Goal: Task Accomplishment & Management: Complete application form

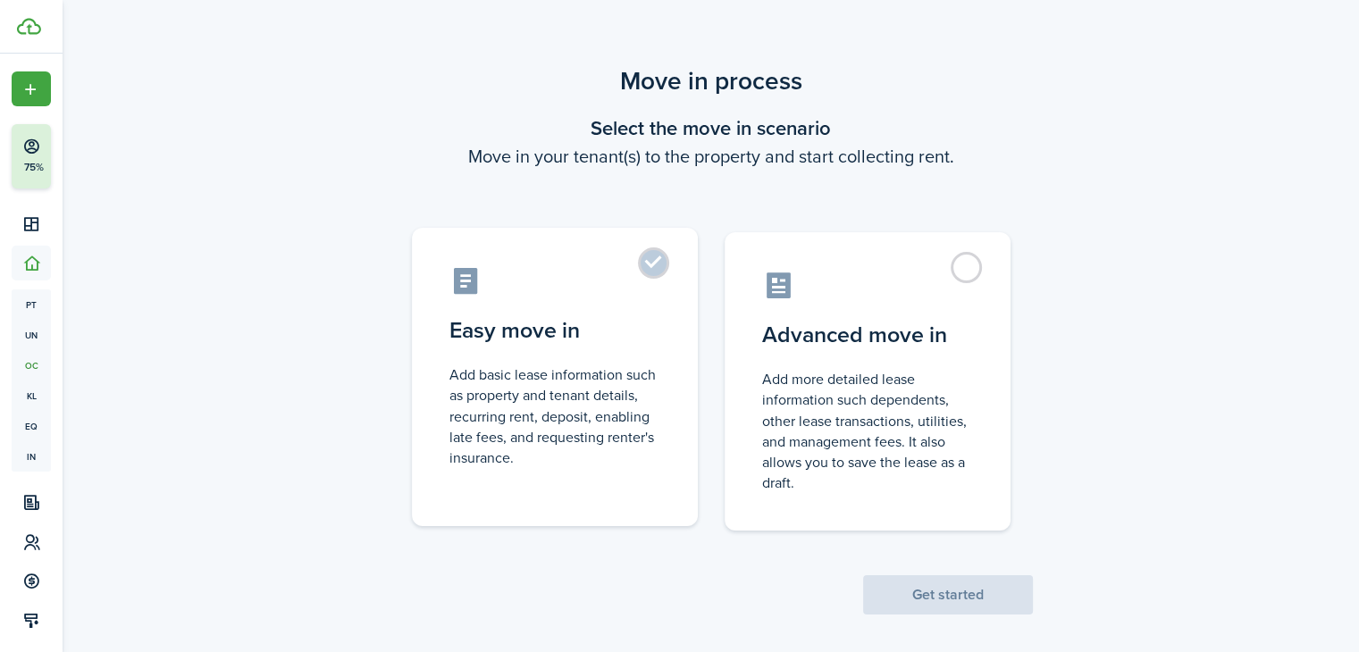
click at [609, 373] on control-radio-card-description "Add basic lease information such as property and tenant details, recurring rent…" at bounding box center [554, 416] width 211 height 104
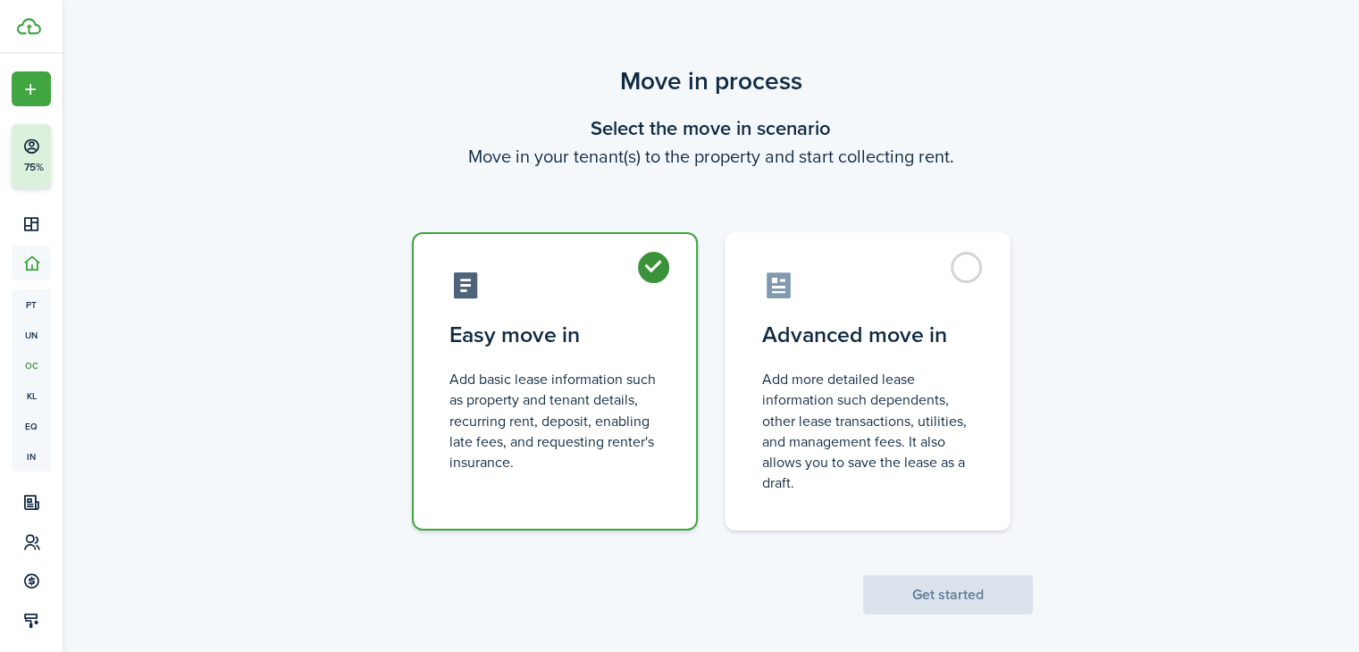
radio input "true"
click at [920, 591] on button "Get started" at bounding box center [948, 594] width 170 height 39
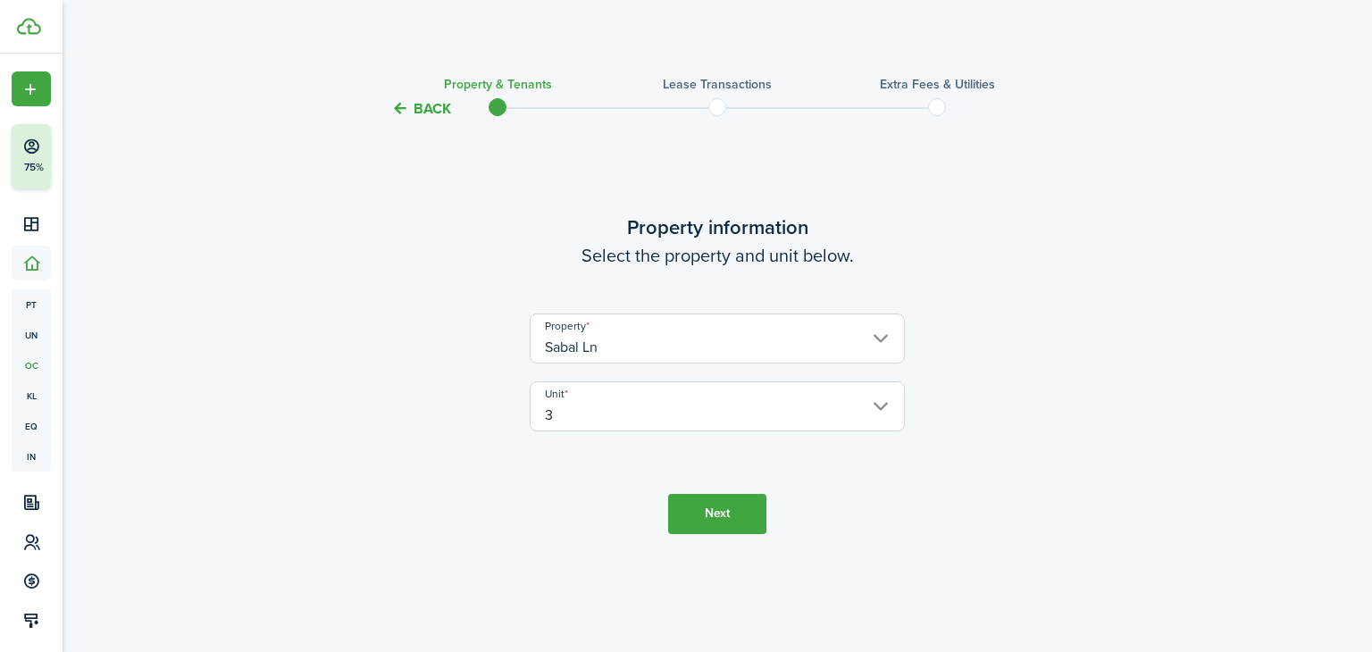
click at [711, 498] on button "Next" at bounding box center [717, 514] width 98 height 40
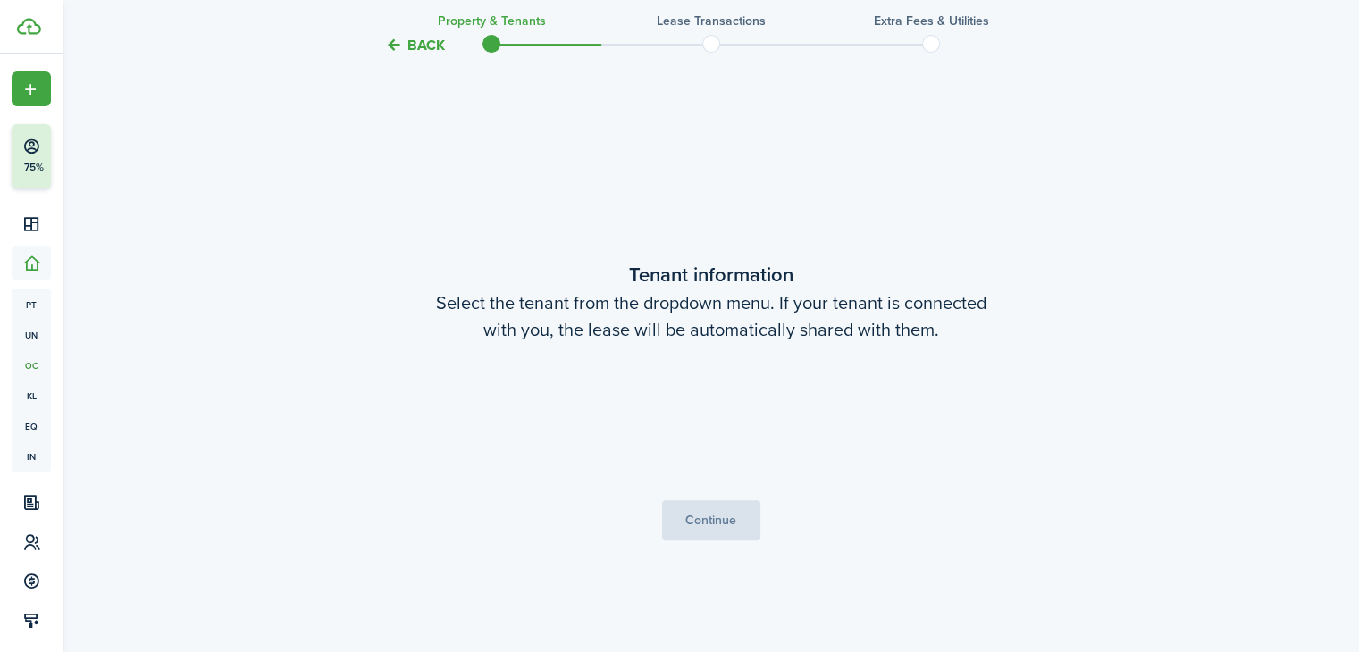
scroll to position [532, 0]
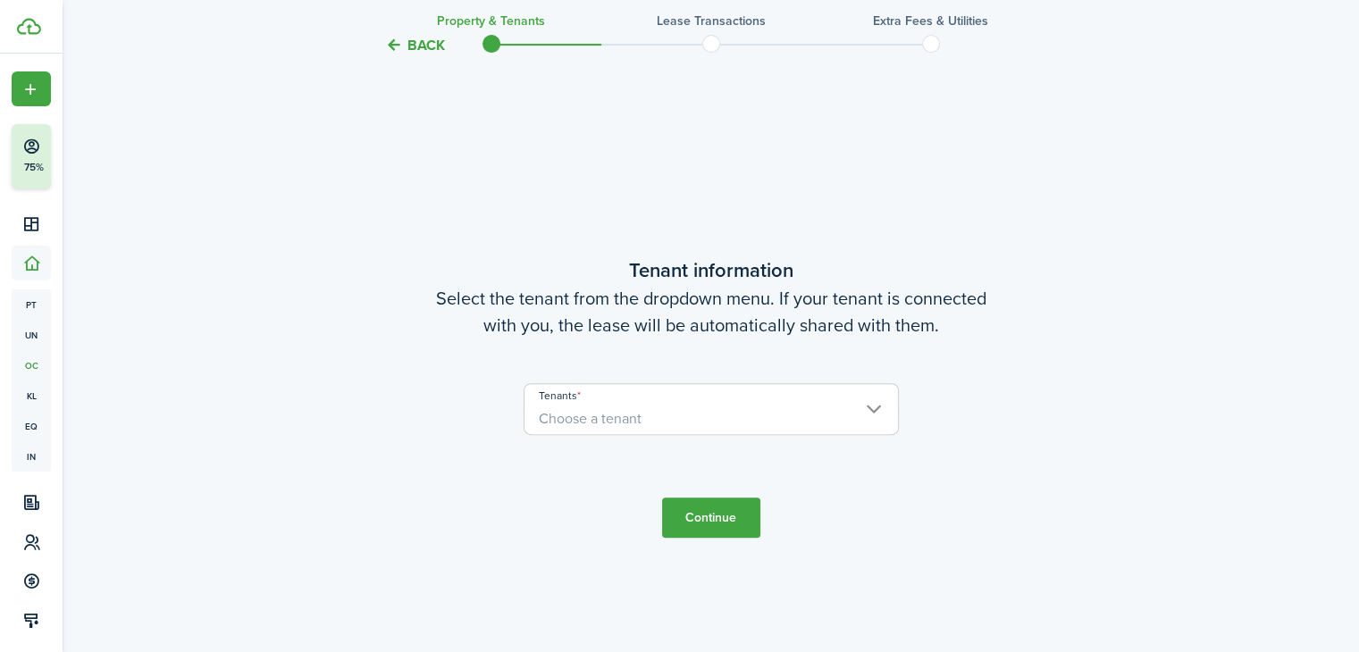
click at [766, 419] on span "Choose a tenant" at bounding box center [710, 419] width 373 height 30
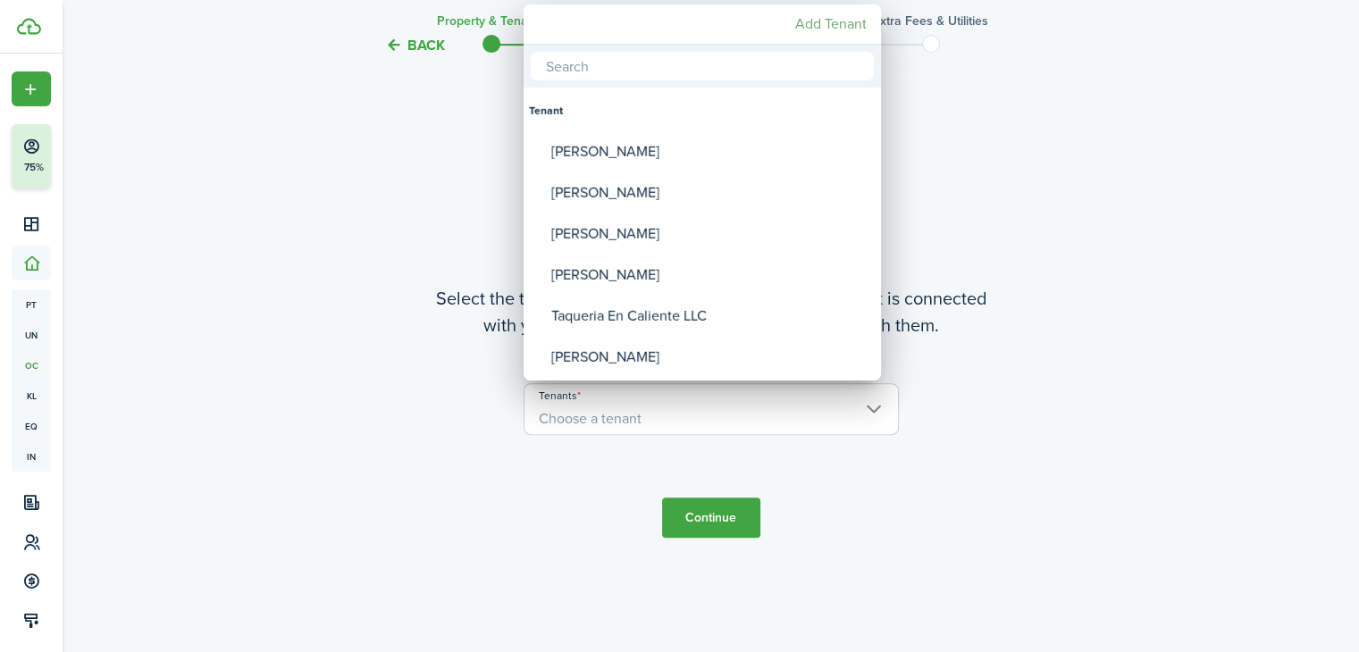
click at [832, 26] on mbsc-button "Add Tenant" at bounding box center [831, 24] width 86 height 32
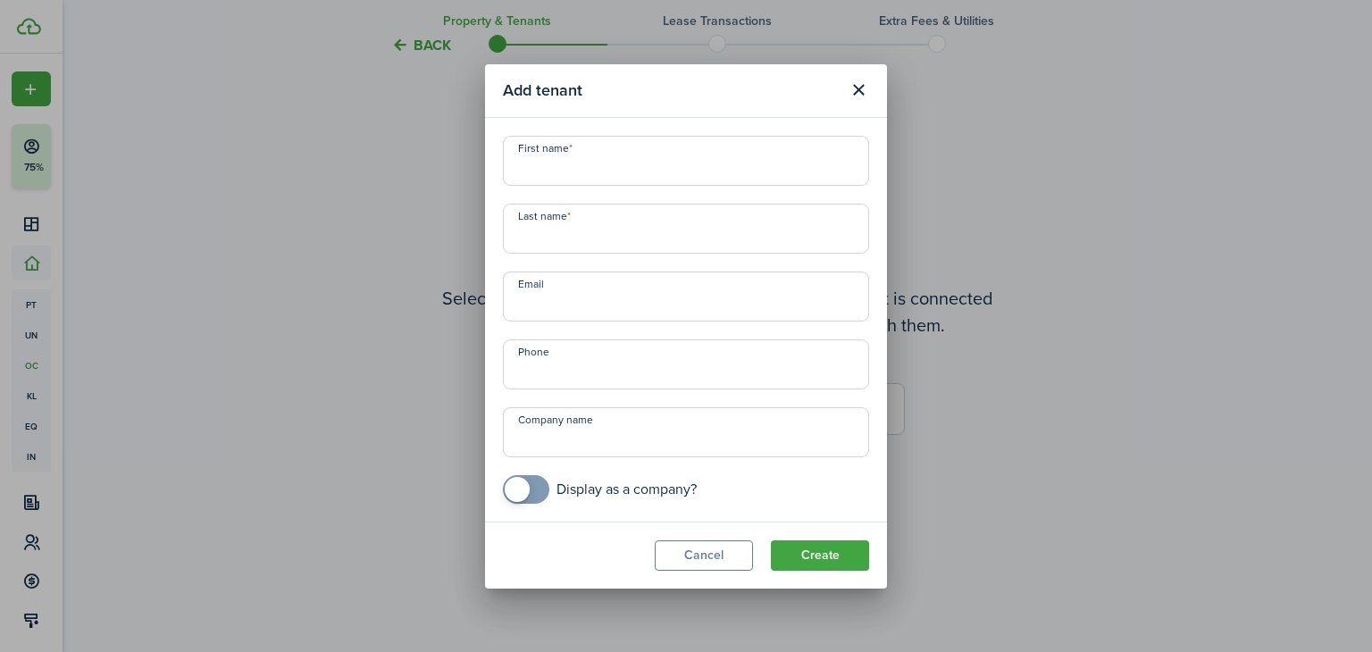
click at [574, 163] on input "First name" at bounding box center [686, 161] width 366 height 50
paste input "Ronaldo Calel Sica"
click at [584, 165] on input "Ronaldo Calel Sica" at bounding box center [686, 161] width 366 height 50
drag, startPoint x: 584, startPoint y: 165, endPoint x: 648, endPoint y: 170, distance: 63.6
click at [648, 170] on input "Ronaldo Calel Sica" at bounding box center [686, 161] width 366 height 50
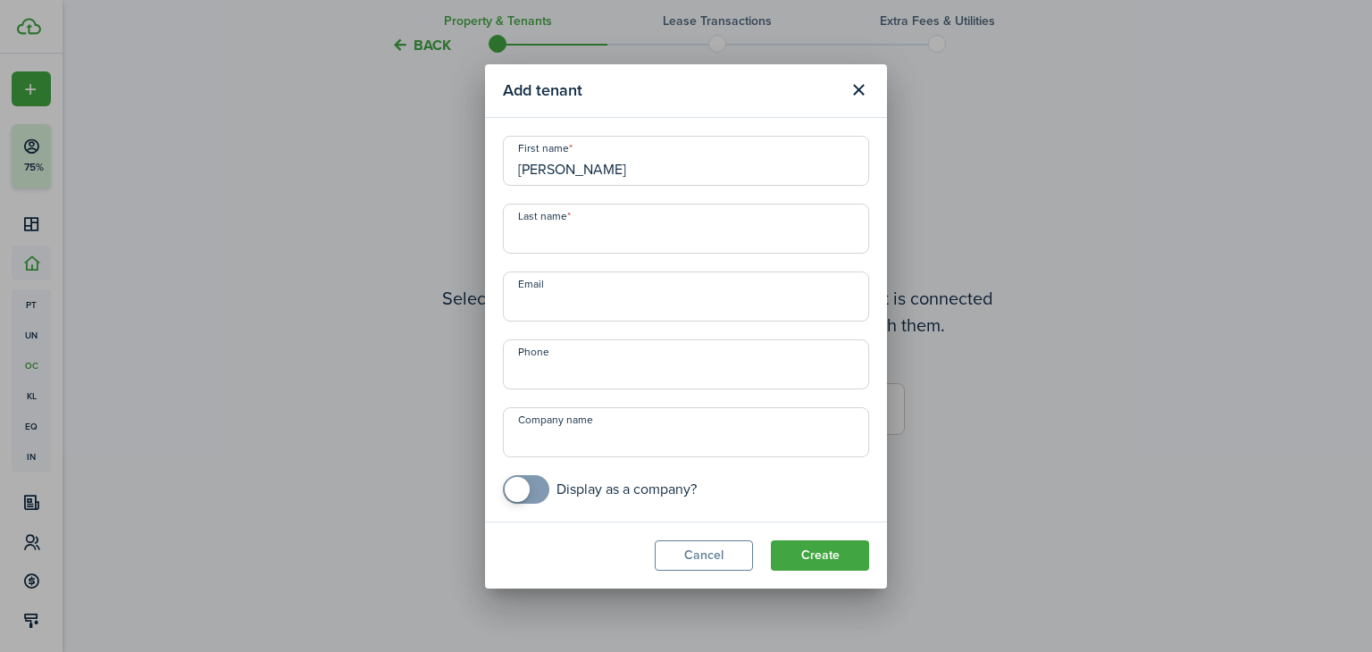
type input "Ronaldo"
paste input "Calel Sica"
type input "Calel Sica"
click at [628, 297] on input "Email" at bounding box center [686, 297] width 366 height 50
paste input "calelal100@gmail.com"
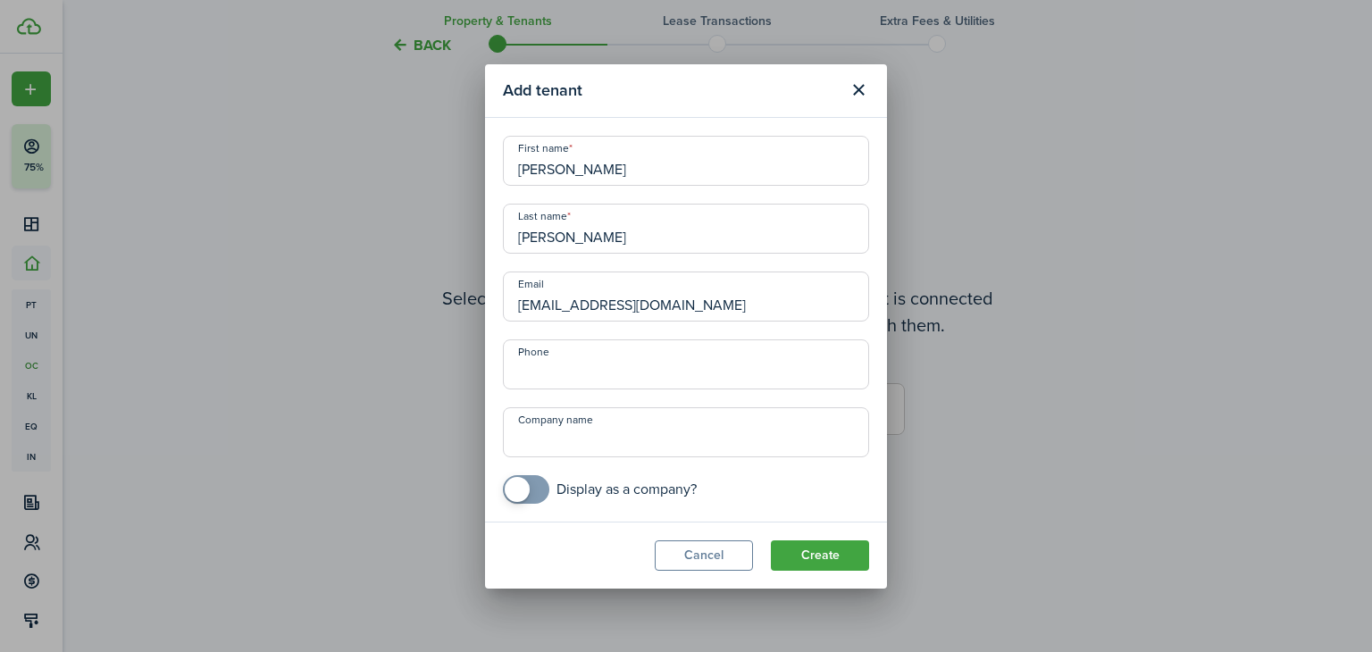
type input "calelal100@gmail.com"
click at [661, 373] on input "+1" at bounding box center [686, 364] width 366 height 50
paste input "678-387-8943"
type input "+1 678-387-8943"
click at [807, 551] on button "Create" at bounding box center [820, 555] width 98 height 30
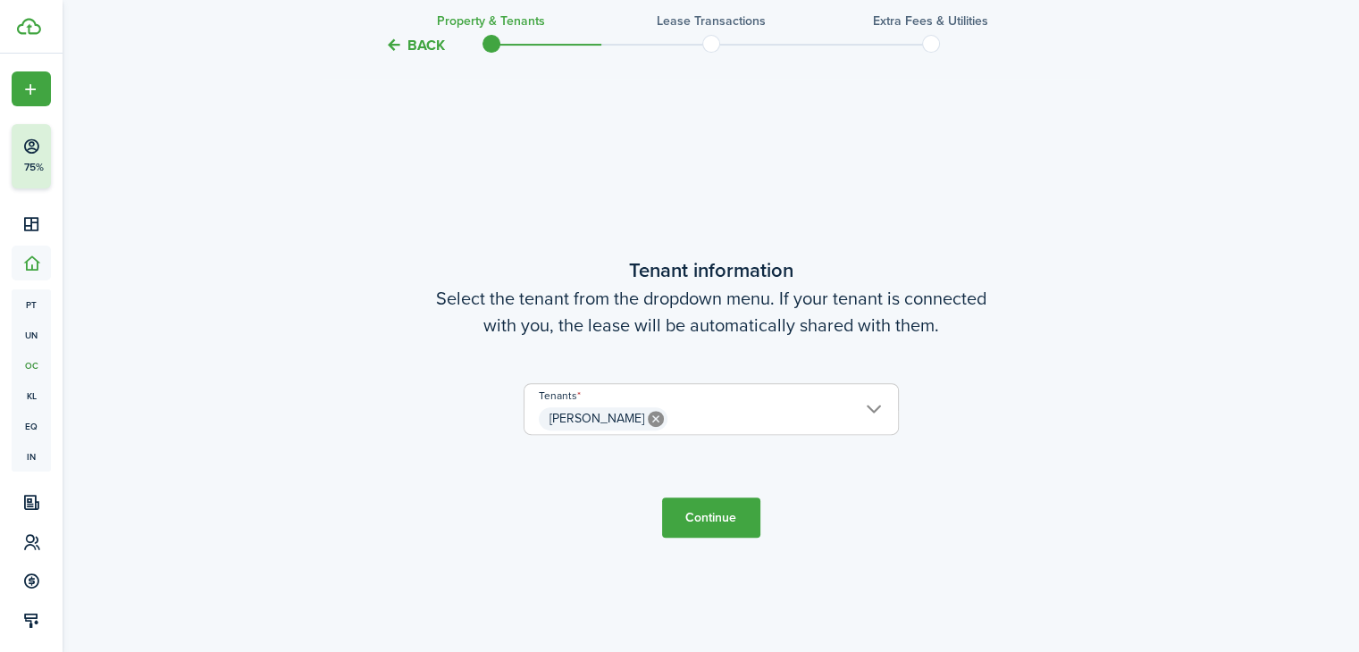
click at [861, 408] on span "Ronaldo Calel Sica" at bounding box center [710, 419] width 373 height 30
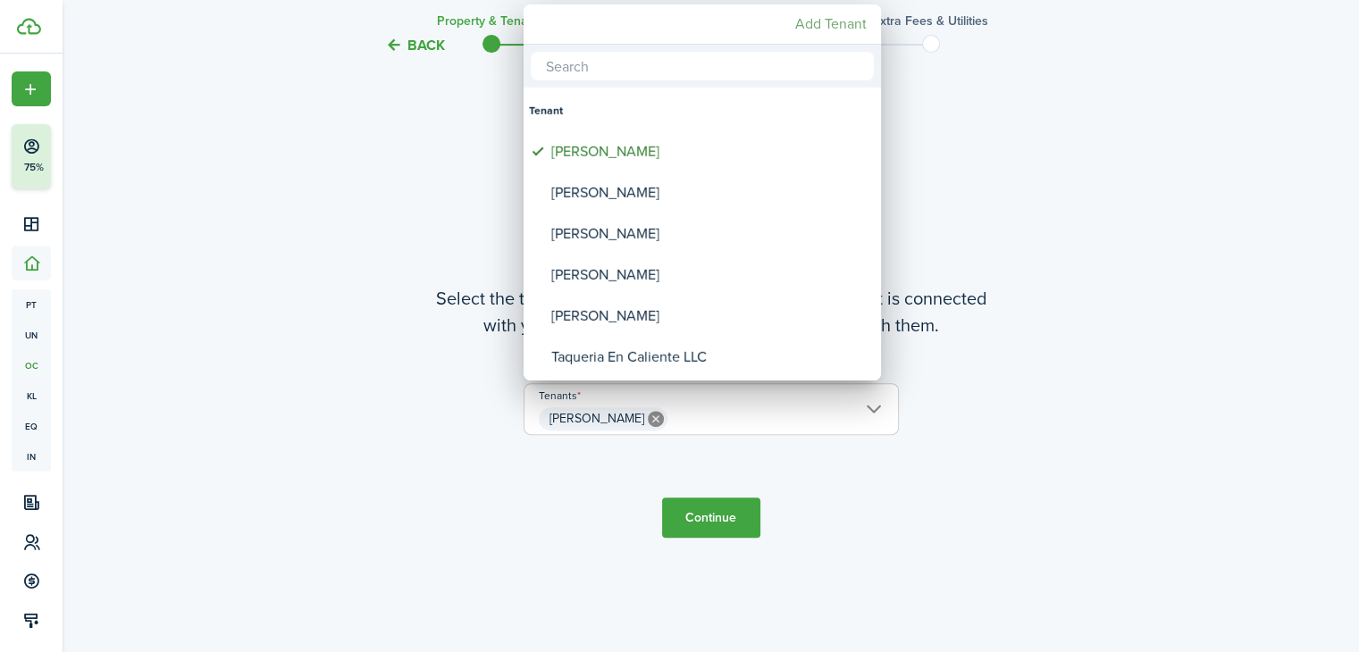
click at [833, 19] on mbsc-button "Add Tenant" at bounding box center [831, 24] width 86 height 32
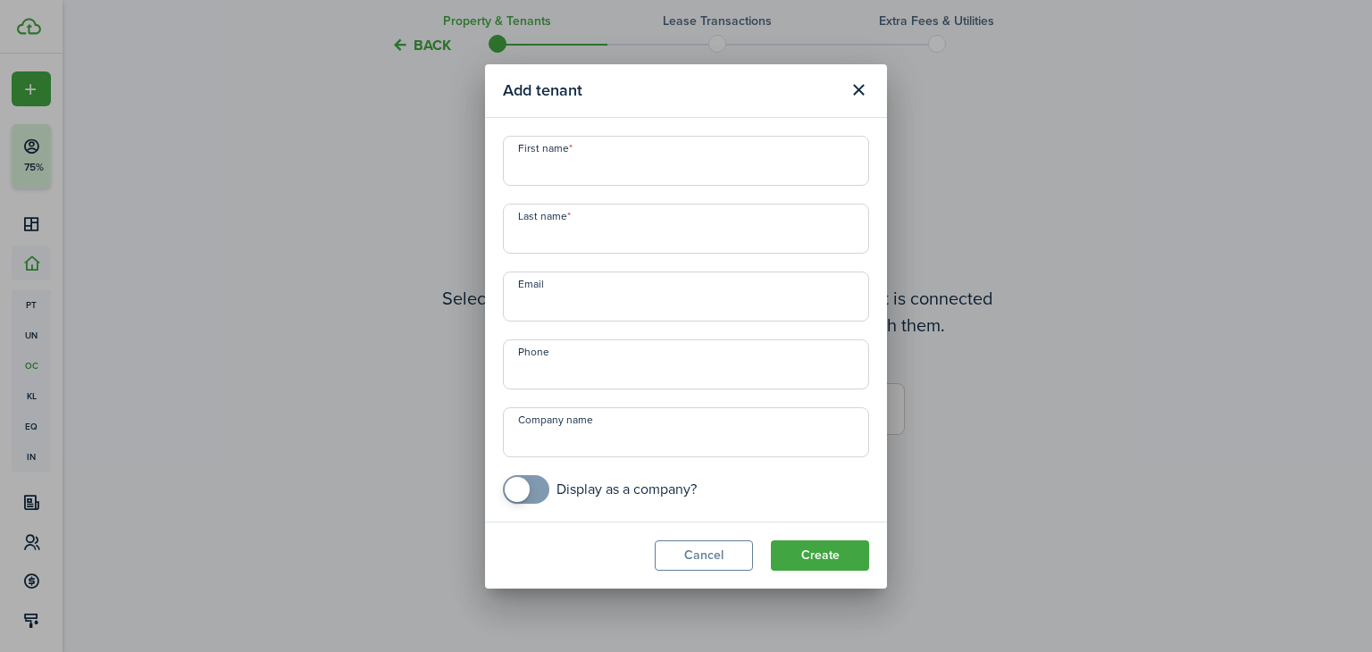
click at [624, 171] on input "First name" at bounding box center [686, 161] width 366 height 50
paste input "Alejandra Sica Gonzalez"
click at [599, 169] on input "Alejandra Sica Gonzalez" at bounding box center [686, 161] width 366 height 50
drag, startPoint x: 599, startPoint y: 169, endPoint x: 661, endPoint y: 169, distance: 62.5
click at [661, 169] on input "Alejandra Sica Gonzalez" at bounding box center [686, 161] width 366 height 50
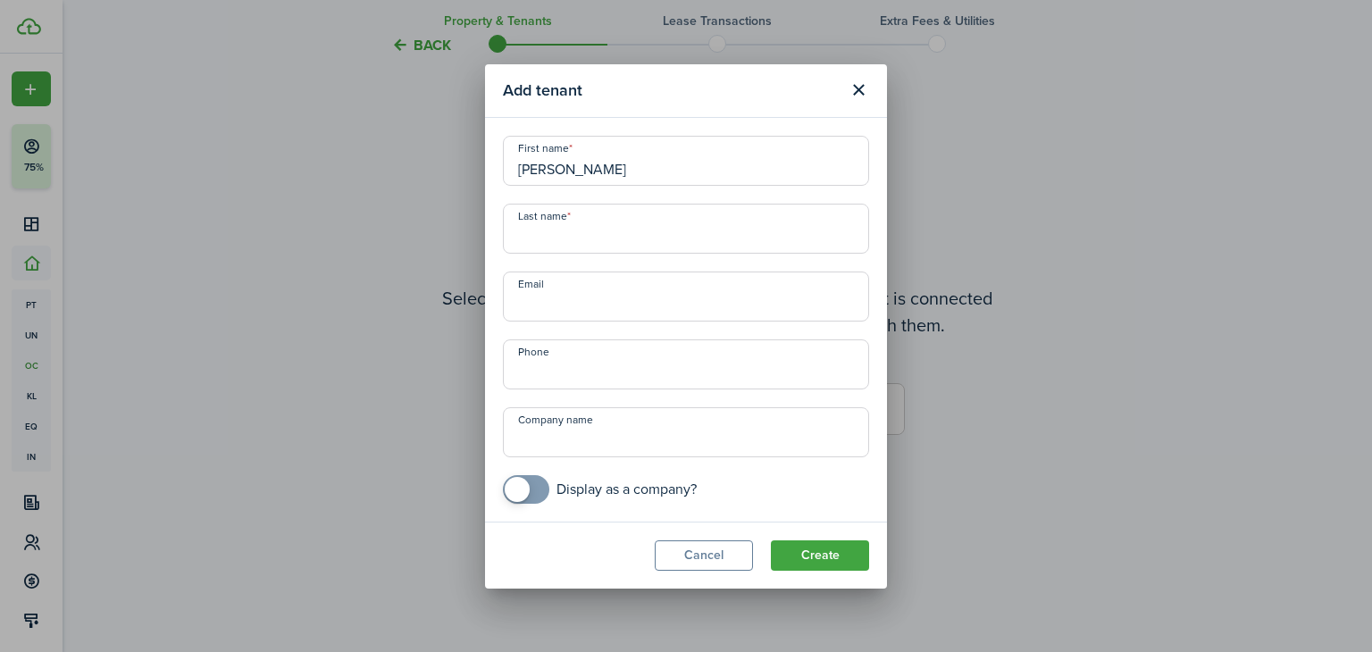
type input "Alejandra"
paste input "Sica Gonzalez"
type input "Sica Gonzalez"
click at [808, 557] on button "Create" at bounding box center [820, 555] width 98 height 30
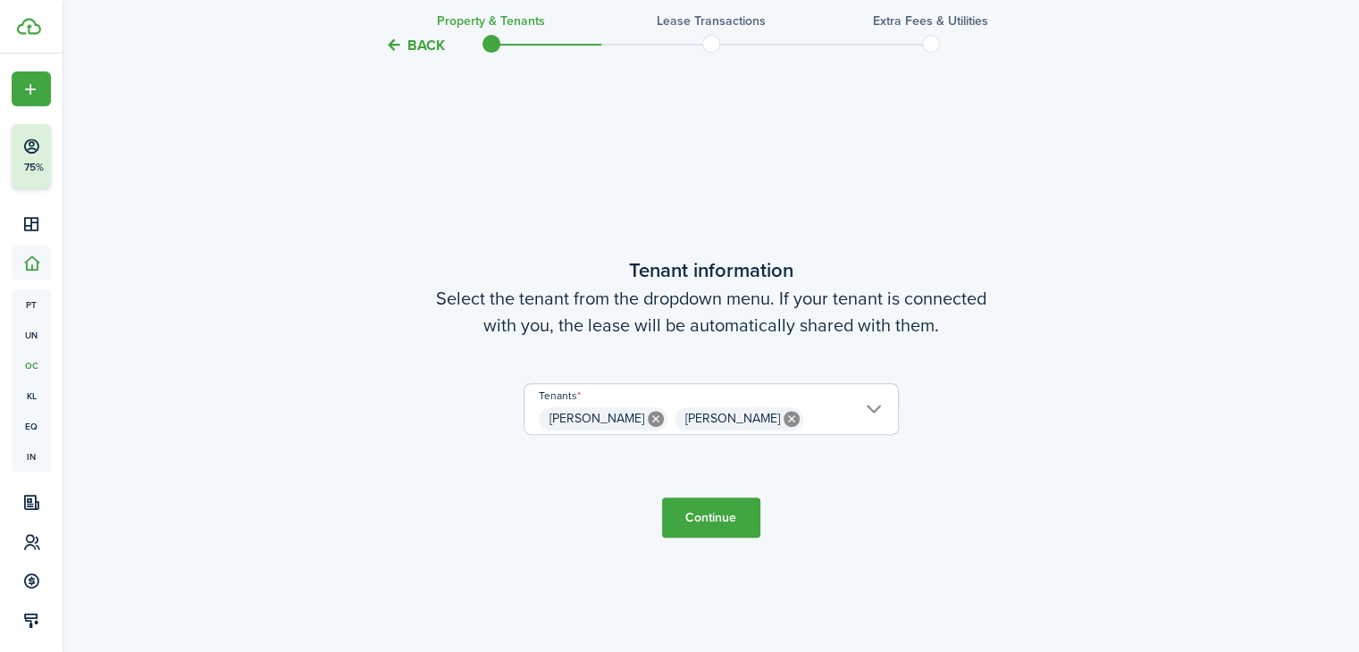
click at [703, 515] on button "Continue" at bounding box center [711, 518] width 98 height 40
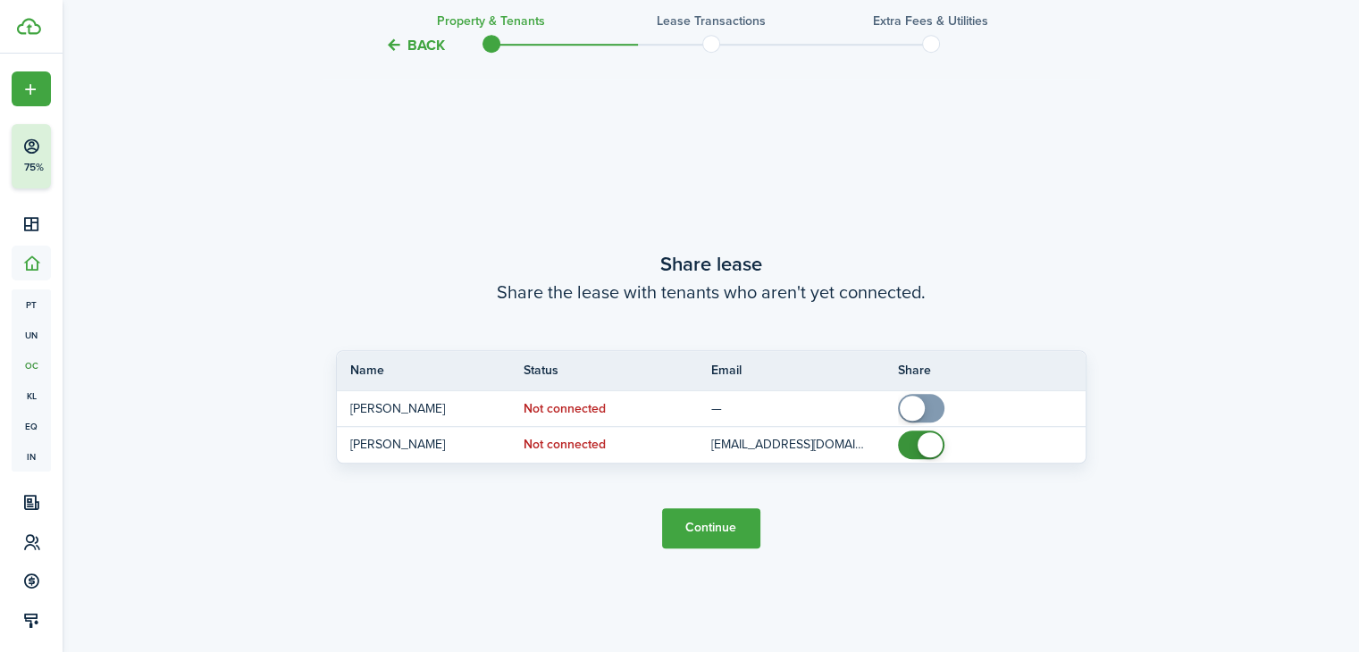
scroll to position [1184, 0]
click at [716, 525] on button "Continue" at bounding box center [711, 527] width 98 height 40
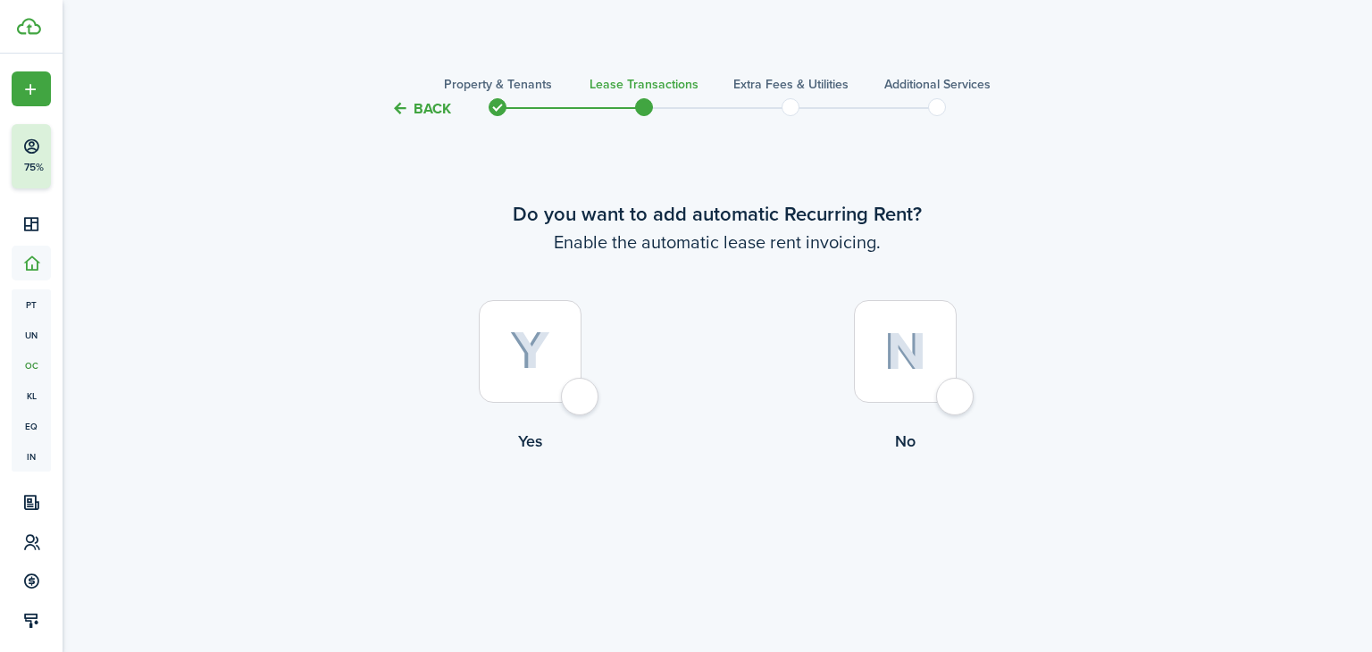
click at [582, 401] on div at bounding box center [530, 351] width 103 height 103
radio input "true"
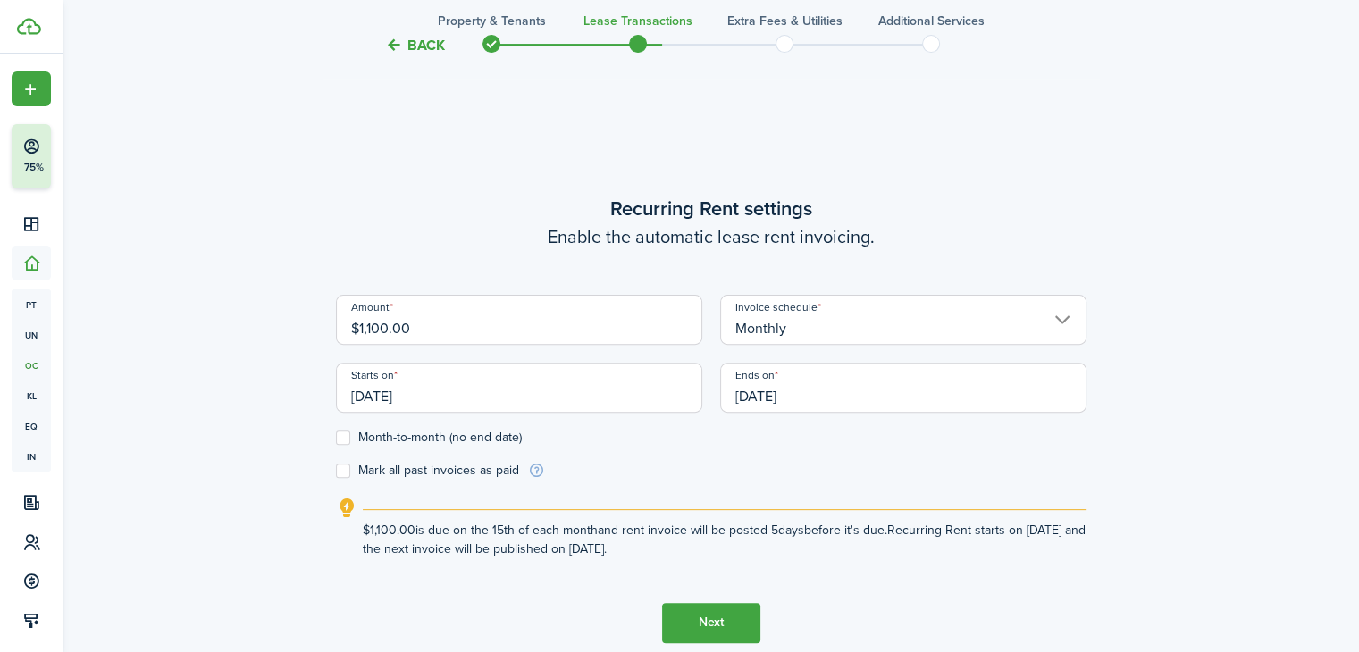
scroll to position [532, 0]
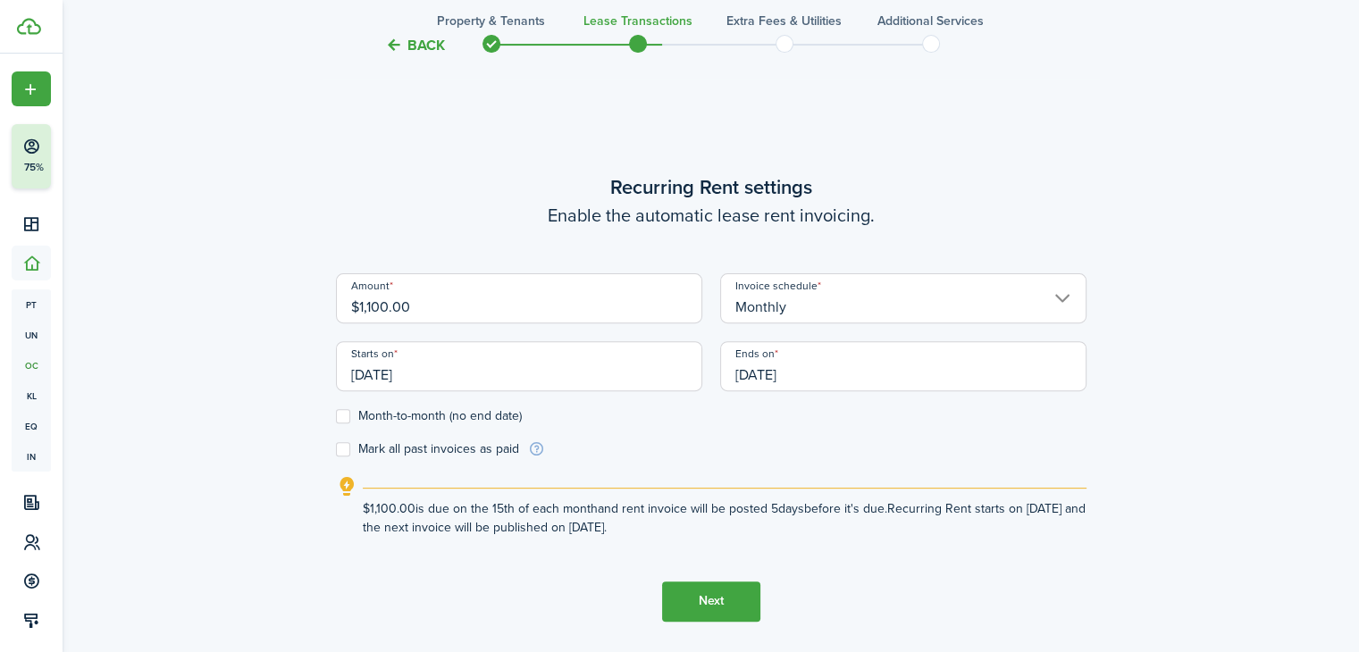
click at [449, 376] on input "09/15/2025" at bounding box center [519, 366] width 366 height 50
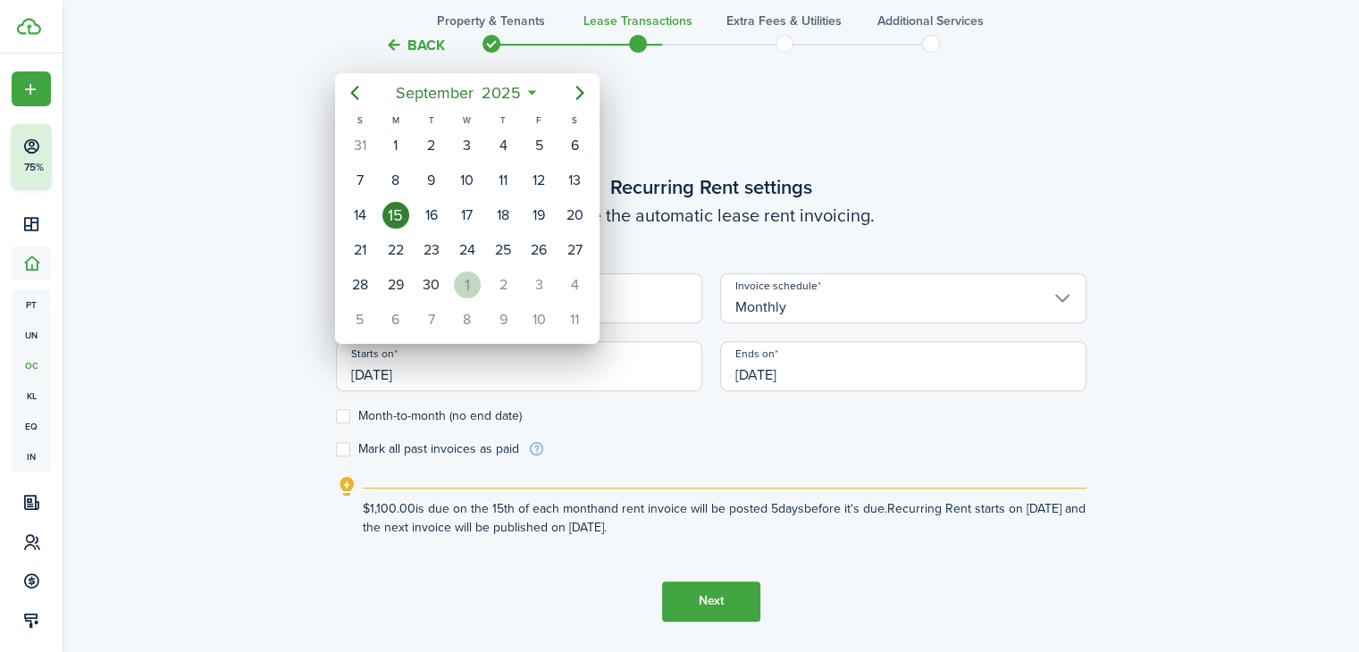
click at [469, 275] on div "1" at bounding box center [467, 285] width 27 height 27
type input "10/01/2025"
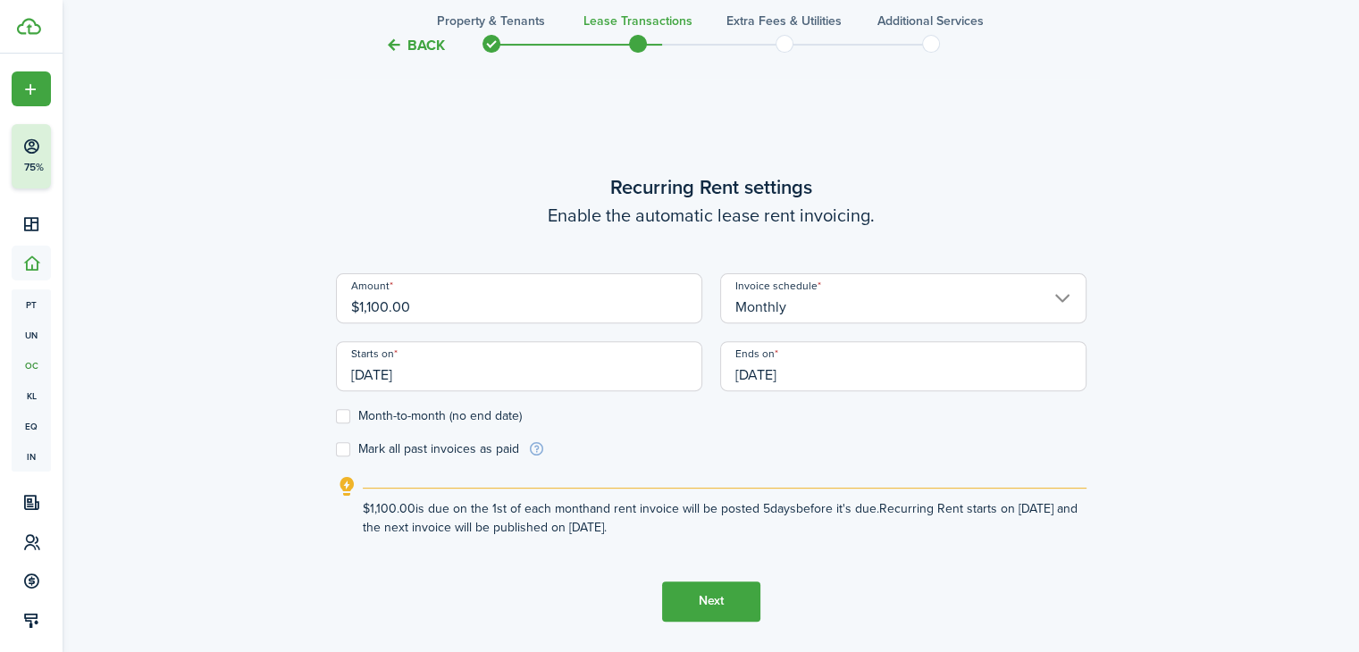
click at [829, 373] on input "09/15/2026" at bounding box center [903, 366] width 366 height 50
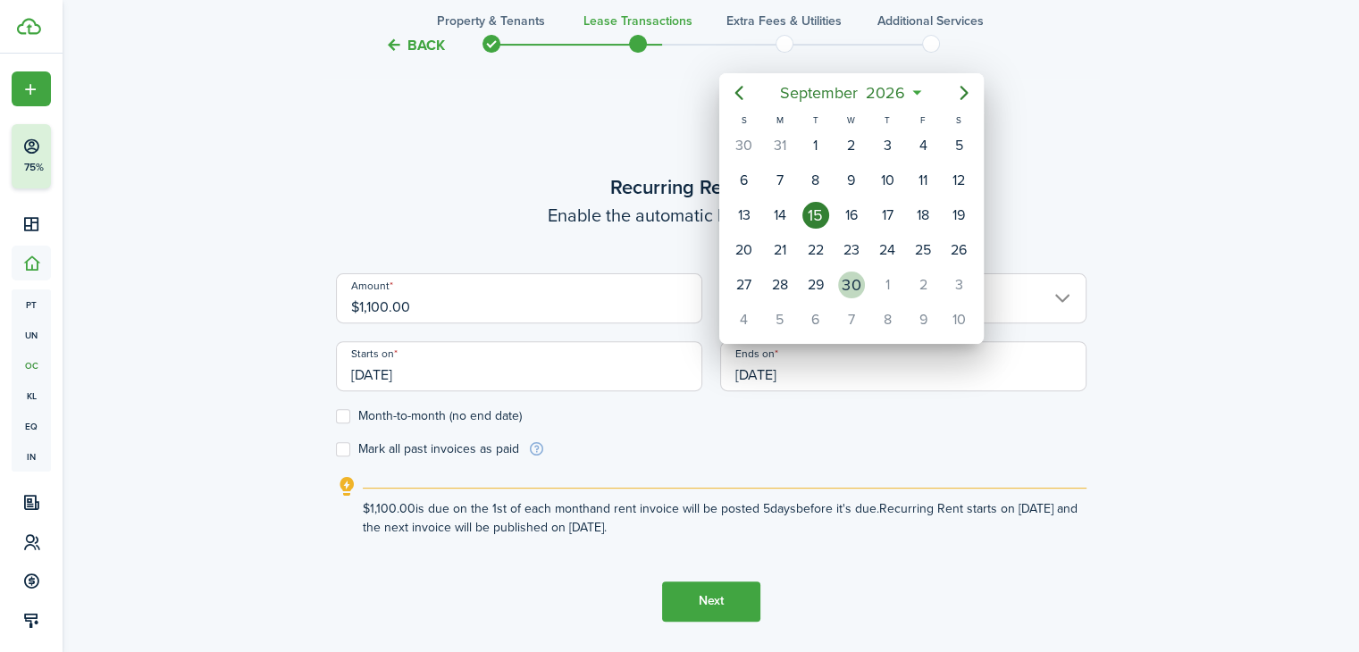
click at [853, 283] on div "30" at bounding box center [851, 285] width 27 height 27
type input "09/30/2026"
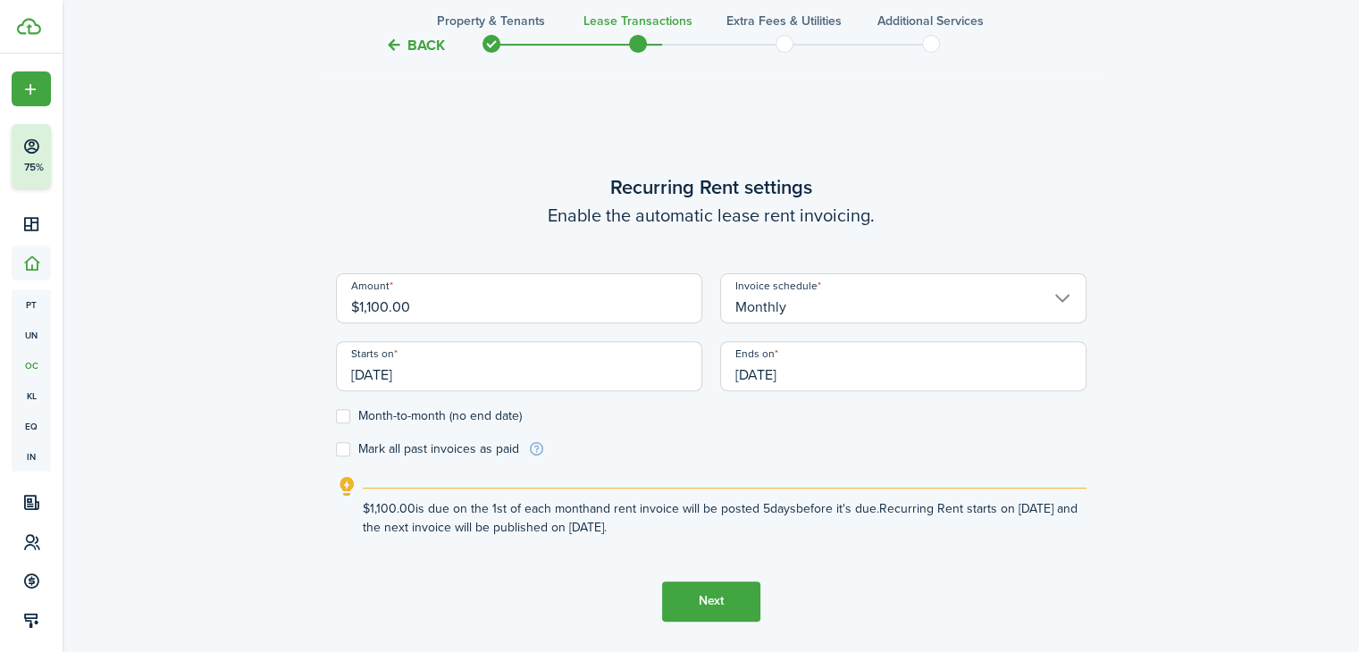
click at [723, 607] on button "Next" at bounding box center [711, 602] width 98 height 40
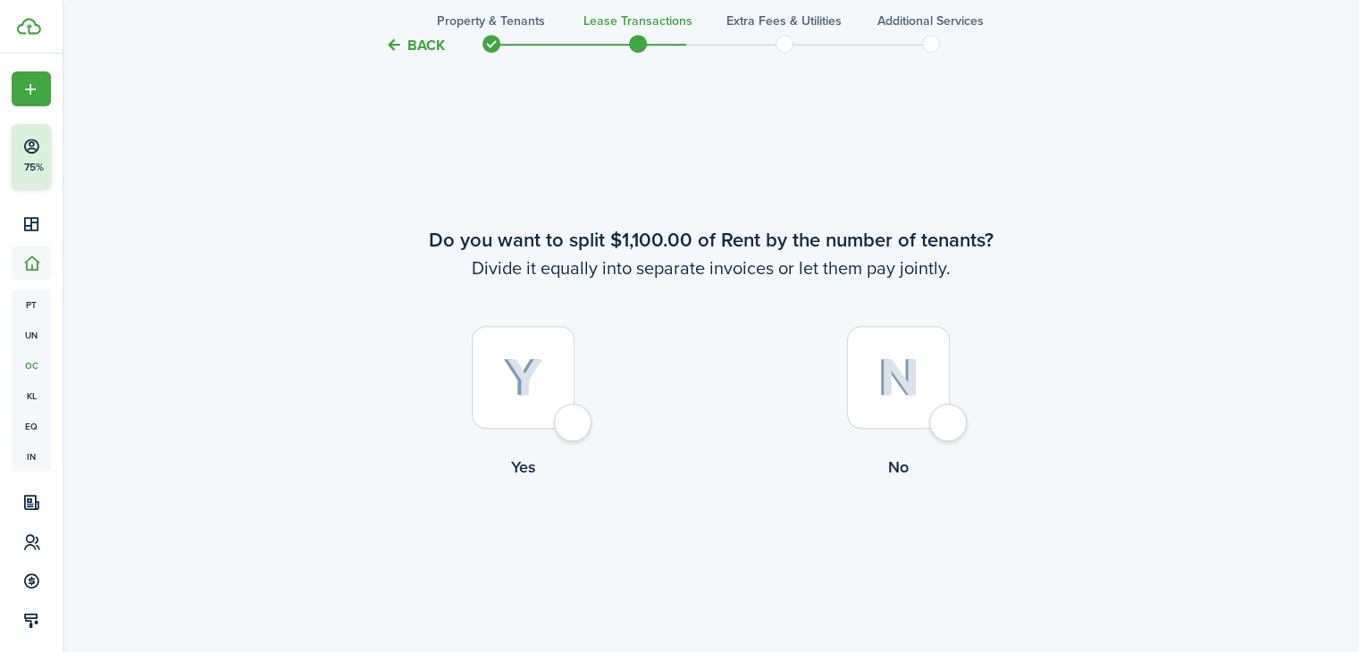
scroll to position [1184, 0]
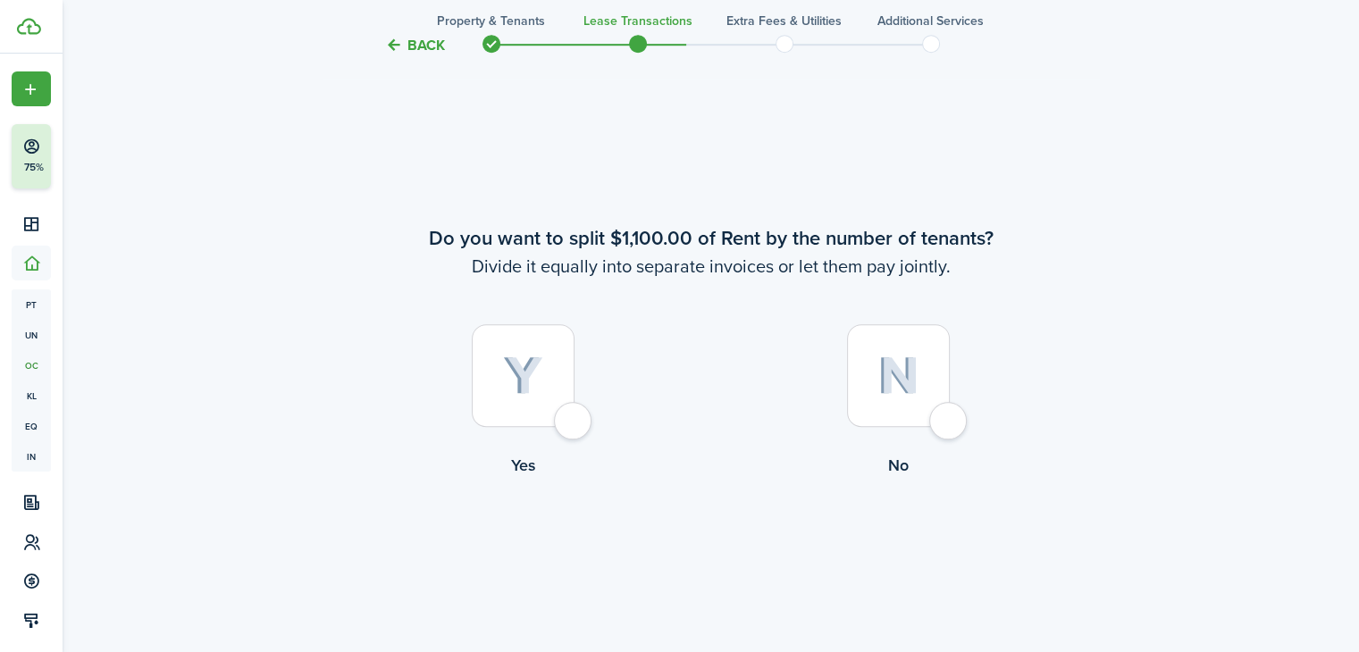
click at [945, 426] on div at bounding box center [898, 375] width 103 height 103
radio input "true"
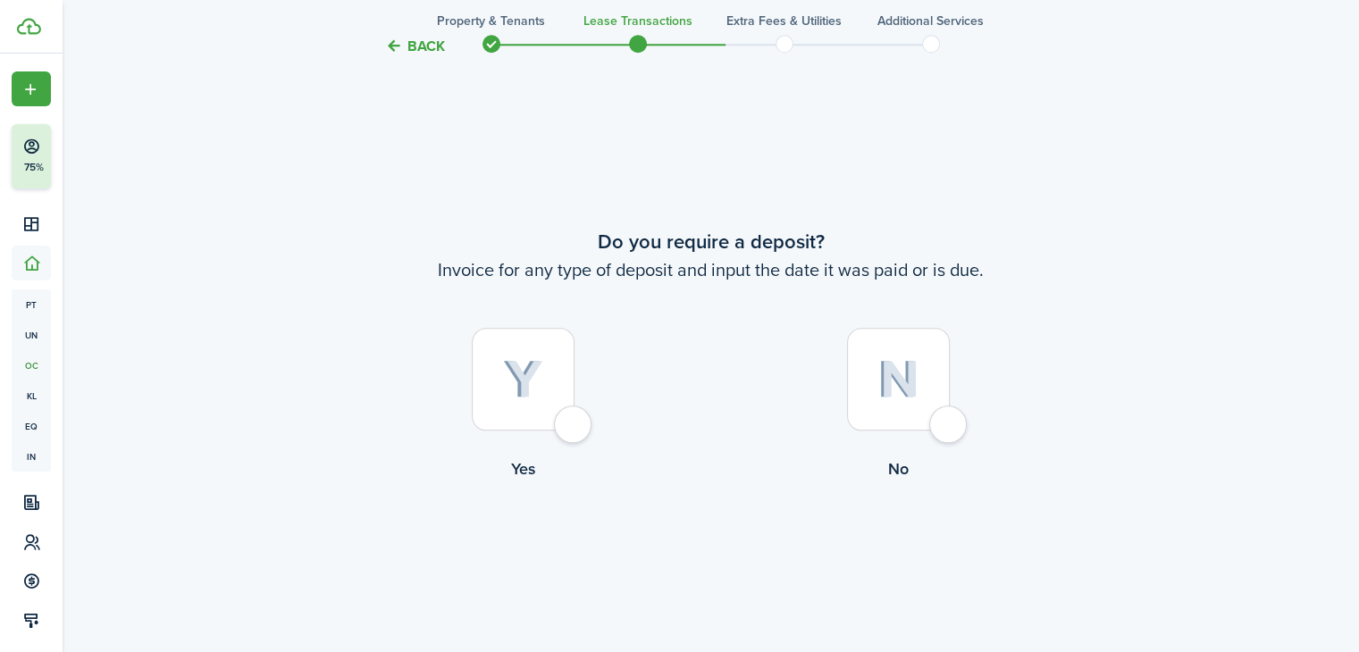
scroll to position [1836, 0]
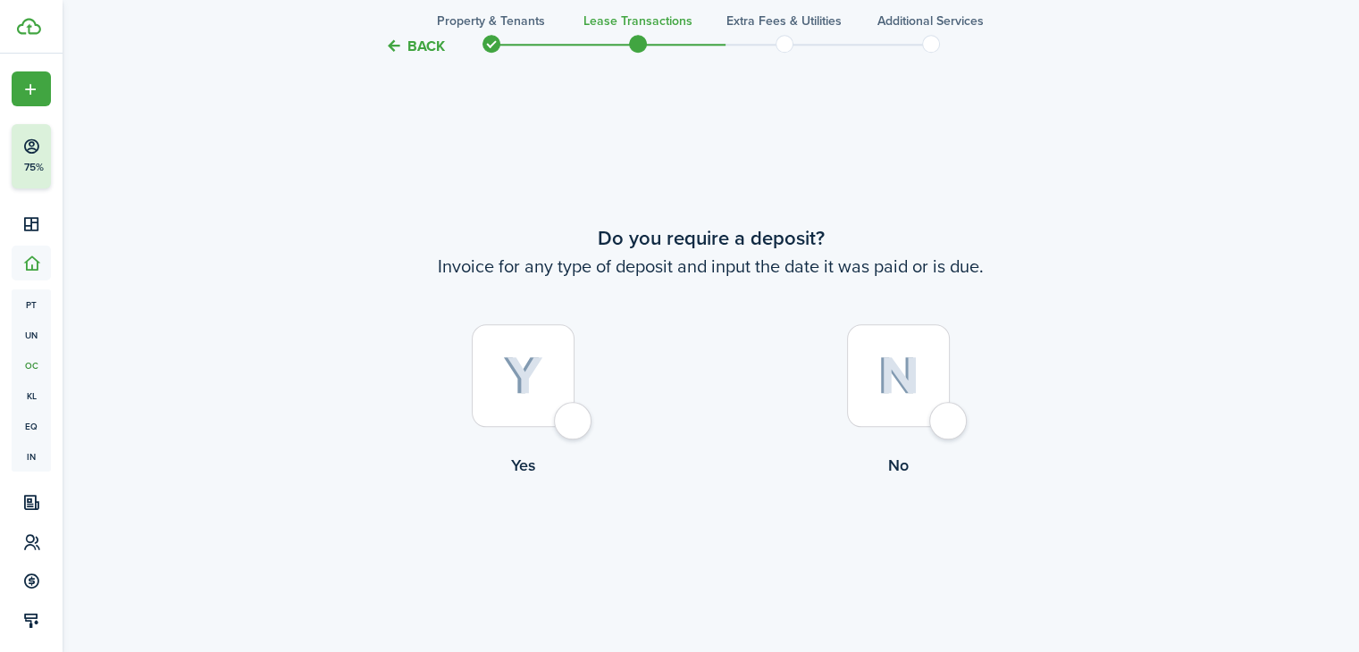
click at [573, 419] on div at bounding box center [523, 375] width 103 height 103
radio input "true"
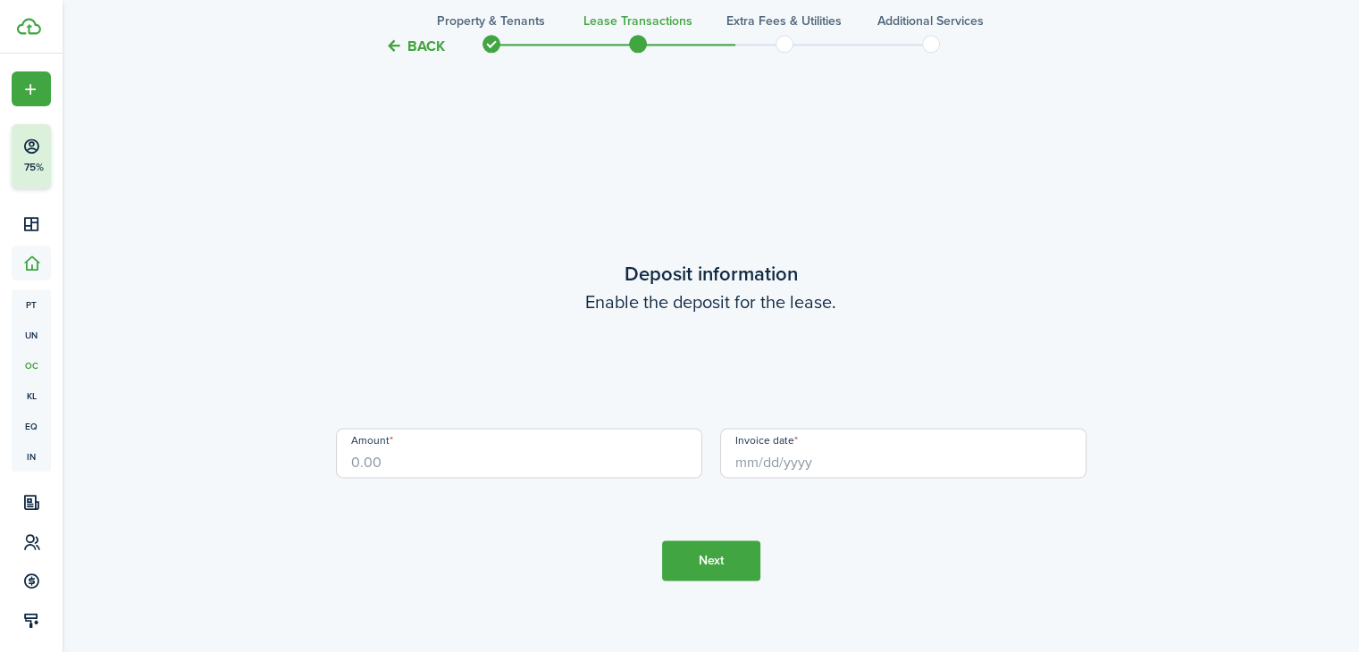
scroll to position [2487, 0]
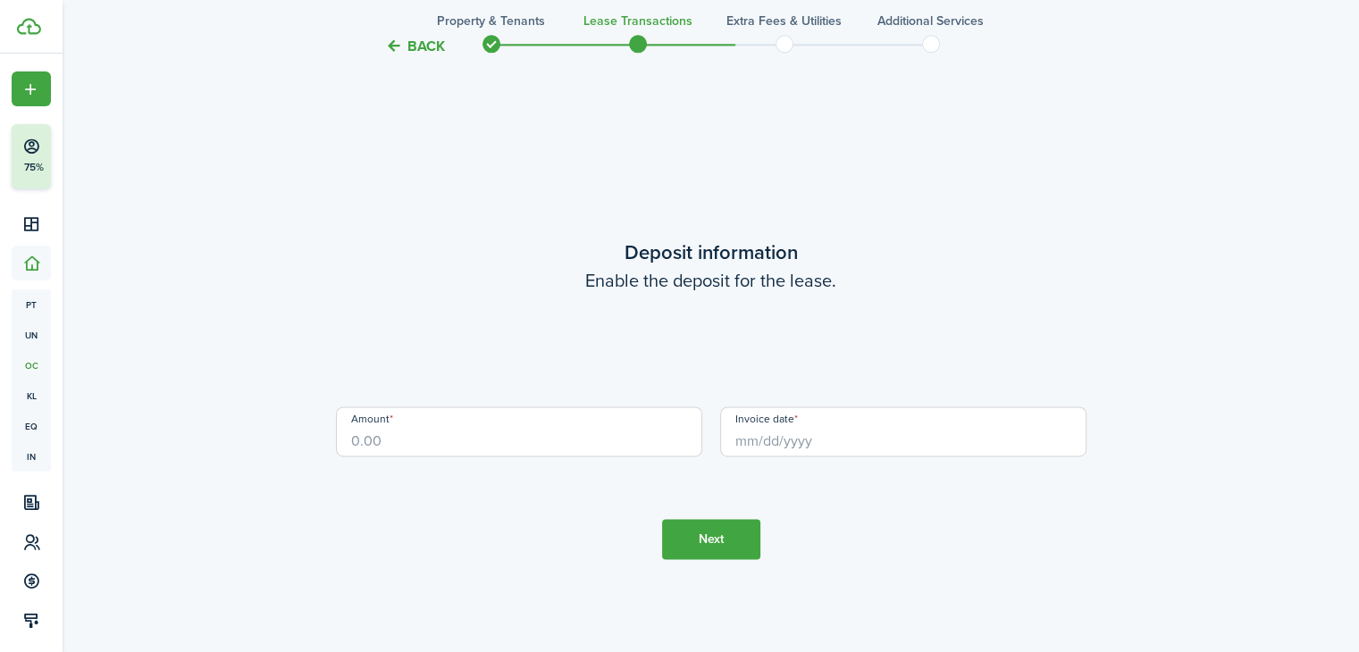
click at [473, 437] on input "Amount" at bounding box center [519, 431] width 366 height 50
click at [875, 427] on input "Invoice date" at bounding box center [903, 431] width 366 height 50
type input "$2,200.00"
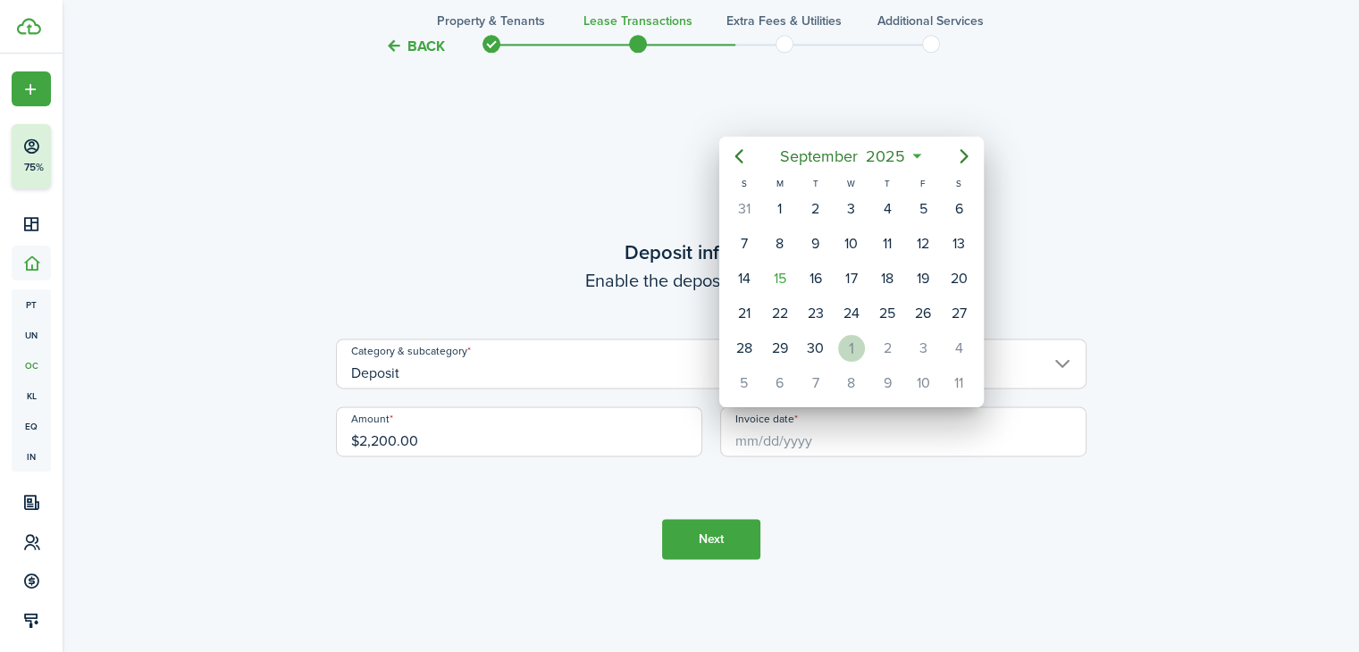
click at [852, 348] on div "1" at bounding box center [851, 348] width 27 height 27
type input "10/01/2025"
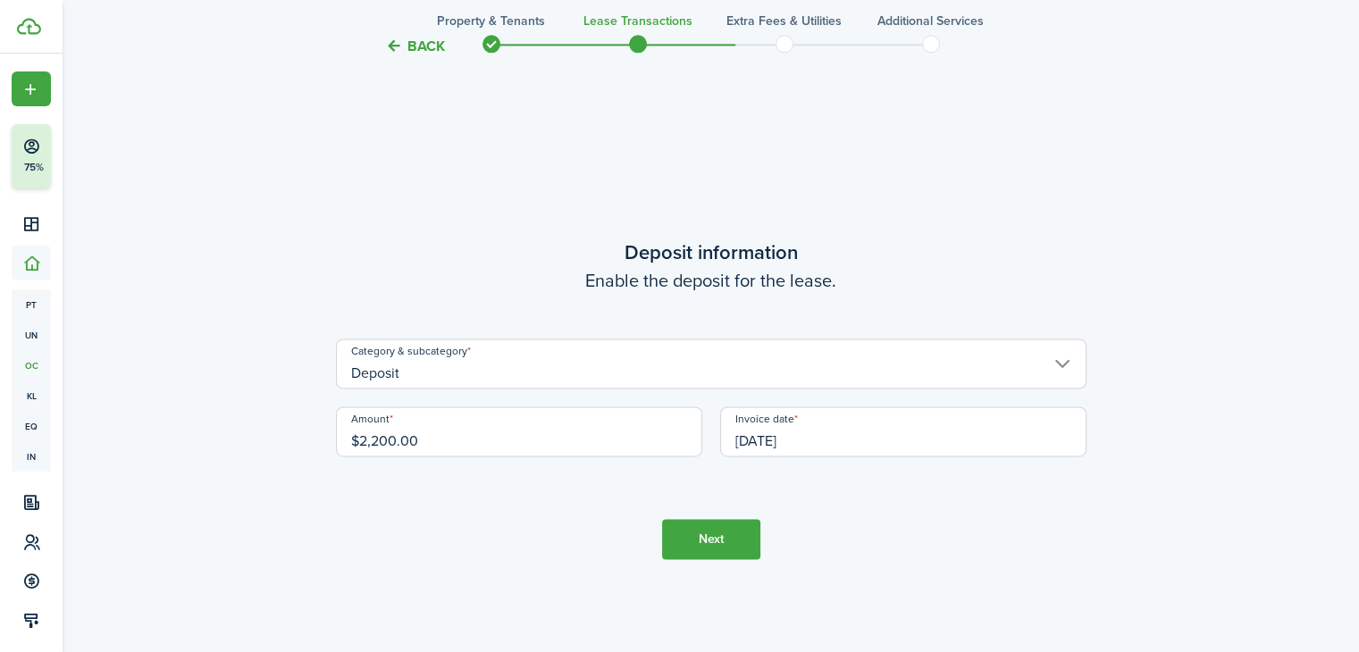
scroll to position [0, 0]
click at [708, 547] on button "Next" at bounding box center [711, 539] width 98 height 40
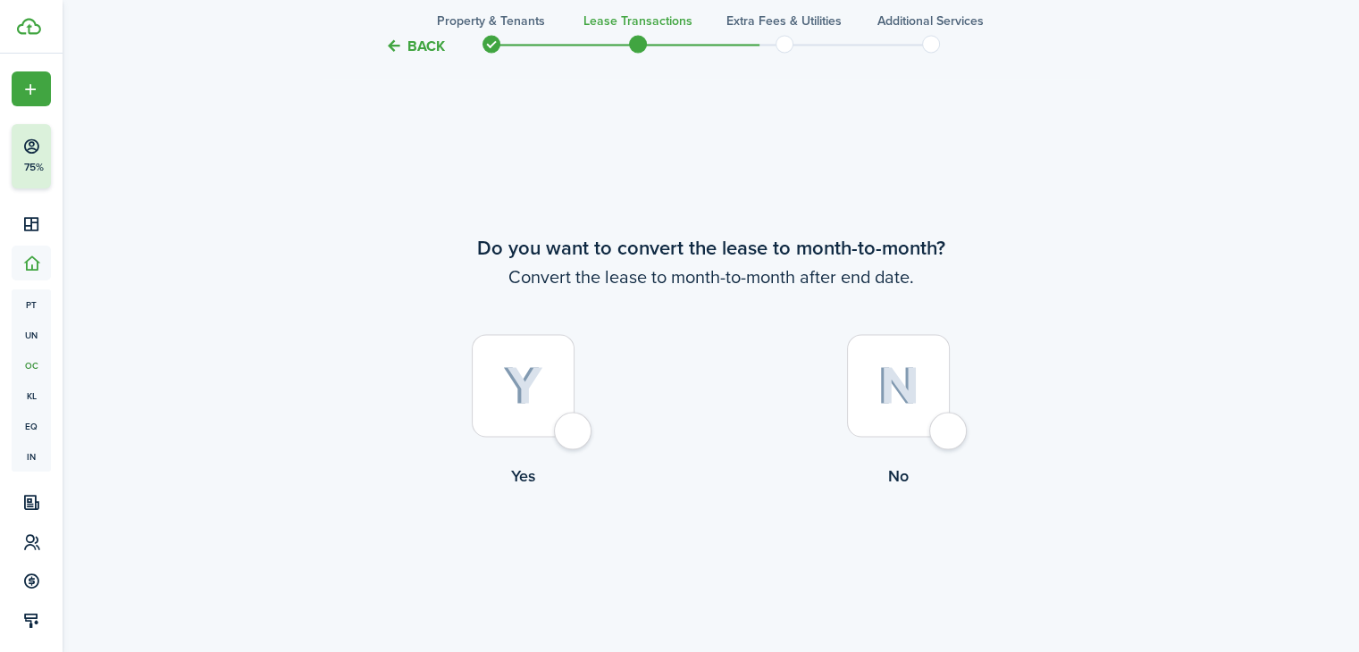
scroll to position [3139, 0]
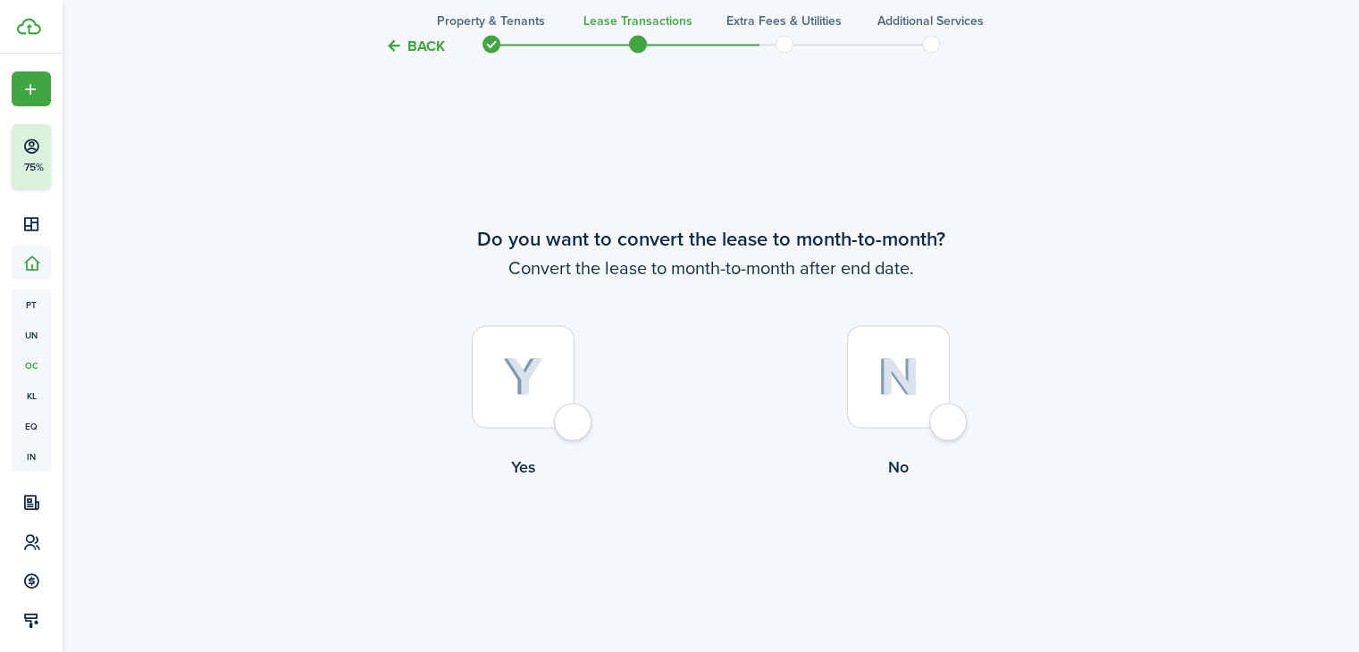
click at [941, 420] on div at bounding box center [898, 376] width 103 height 103
radio input "true"
click at [715, 551] on button "Continue" at bounding box center [711, 552] width 98 height 40
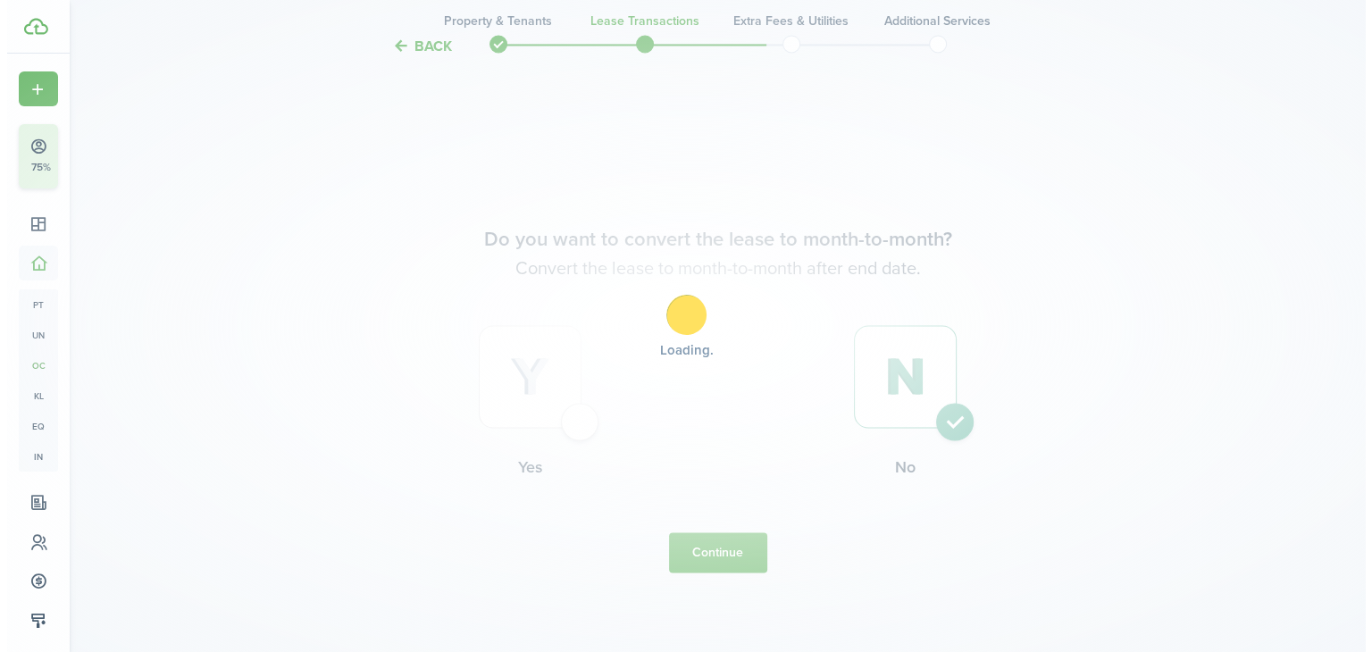
scroll to position [0, 0]
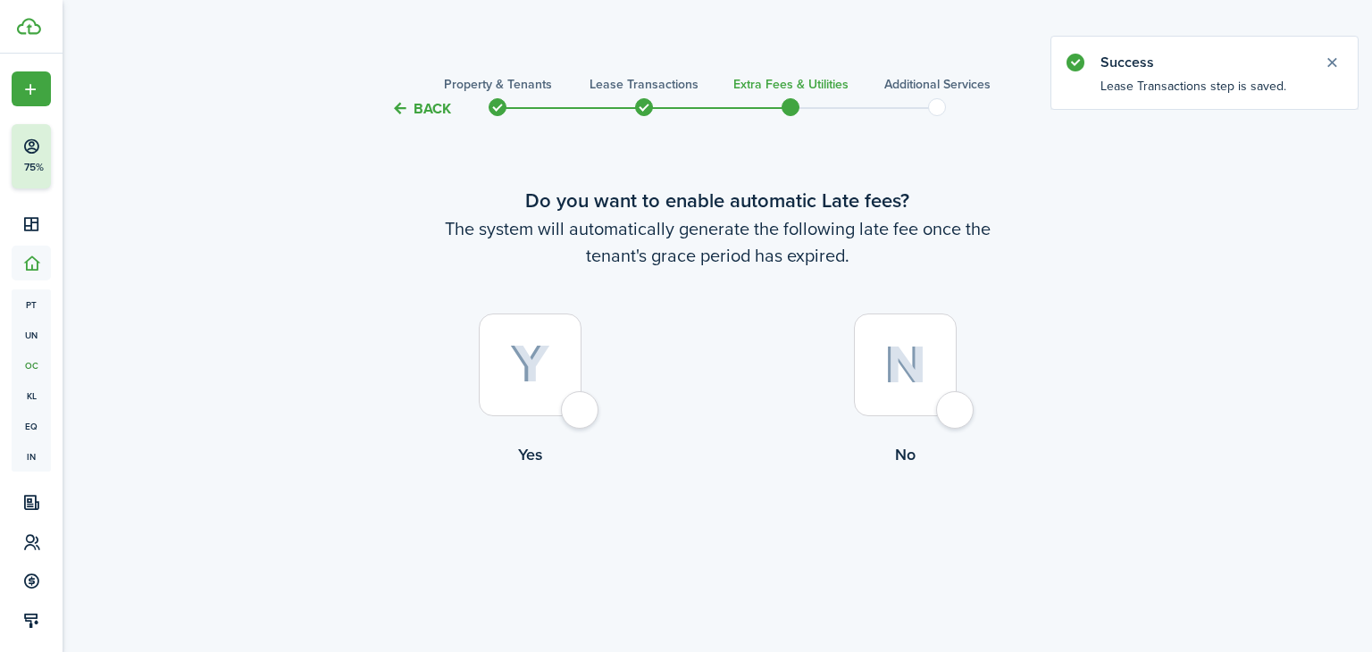
click at [582, 416] on div at bounding box center [530, 365] width 103 height 103
radio input "true"
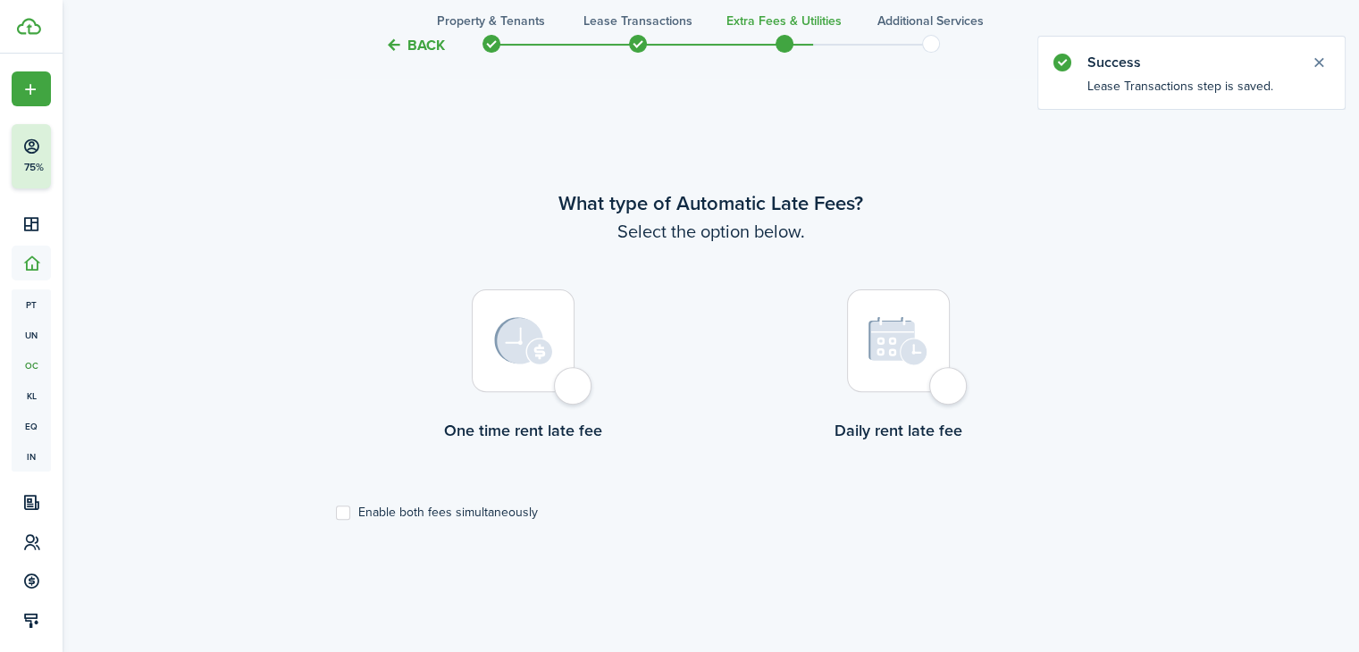
click at [916, 388] on div at bounding box center [898, 340] width 103 height 103
radio input "true"
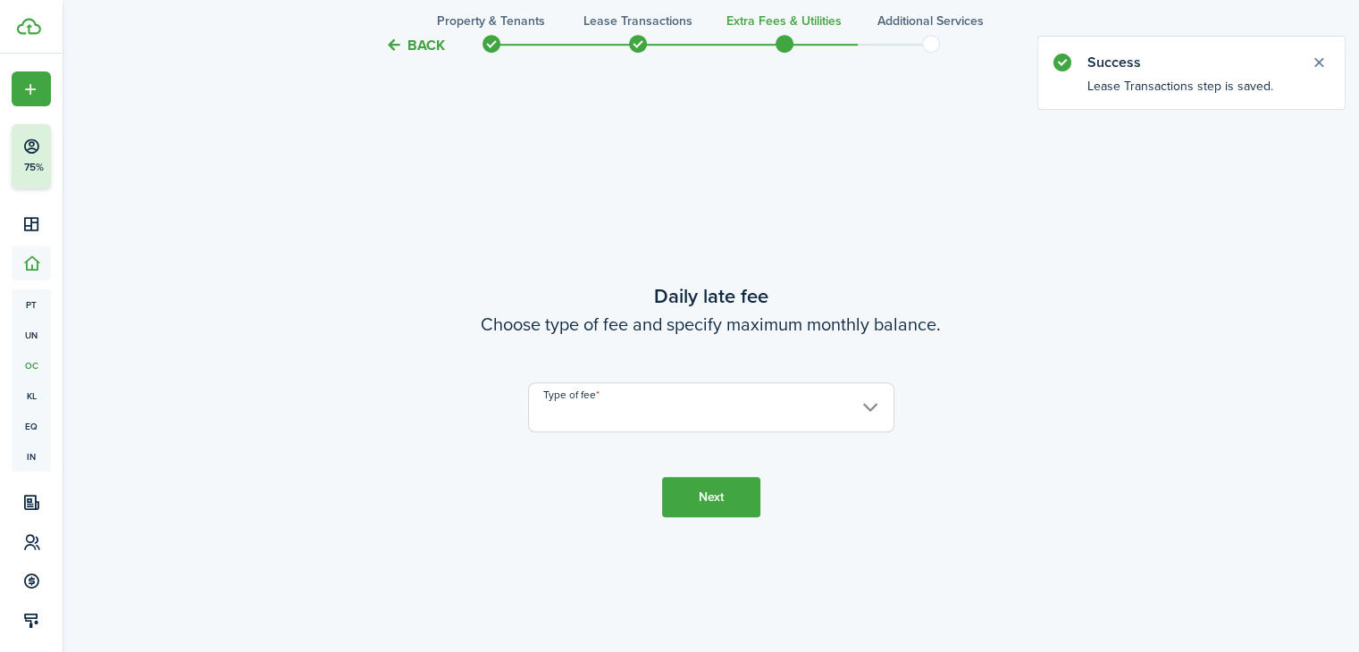
scroll to position [1184, 0]
click at [680, 410] on input "Type of fee" at bounding box center [711, 406] width 366 height 50
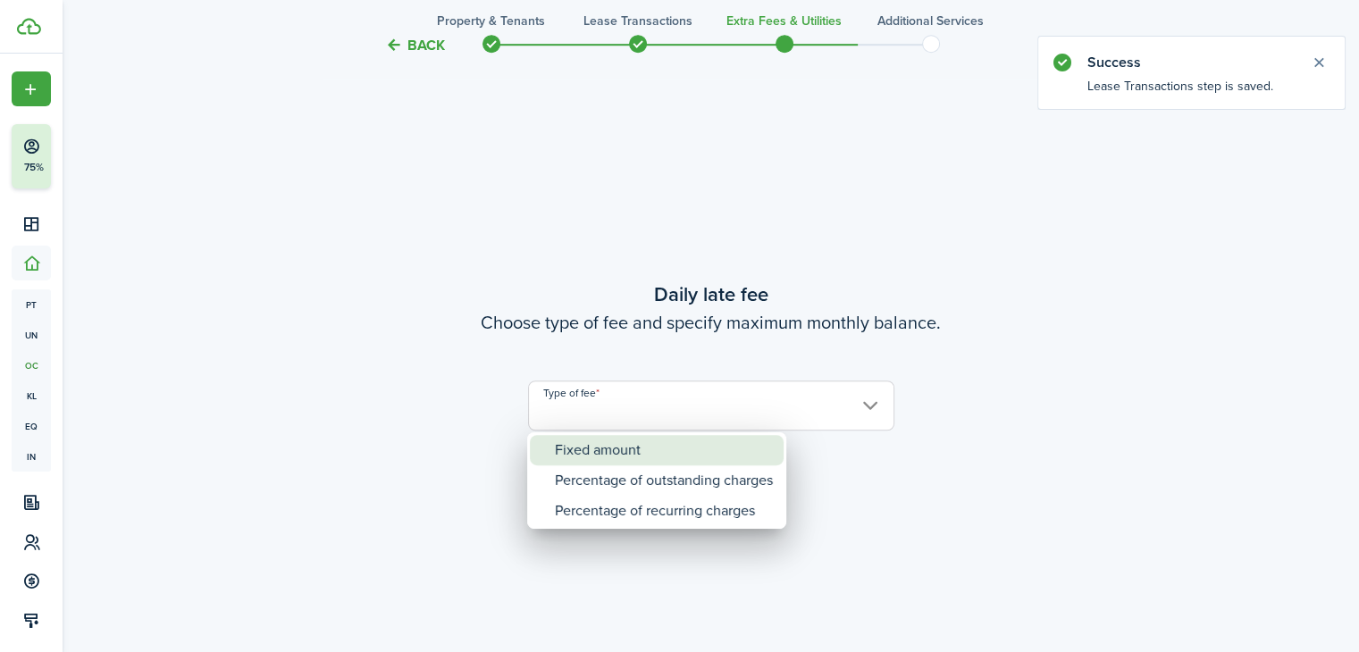
click at [622, 460] on div "Fixed amount" at bounding box center [664, 450] width 218 height 30
type input "Fixed amount"
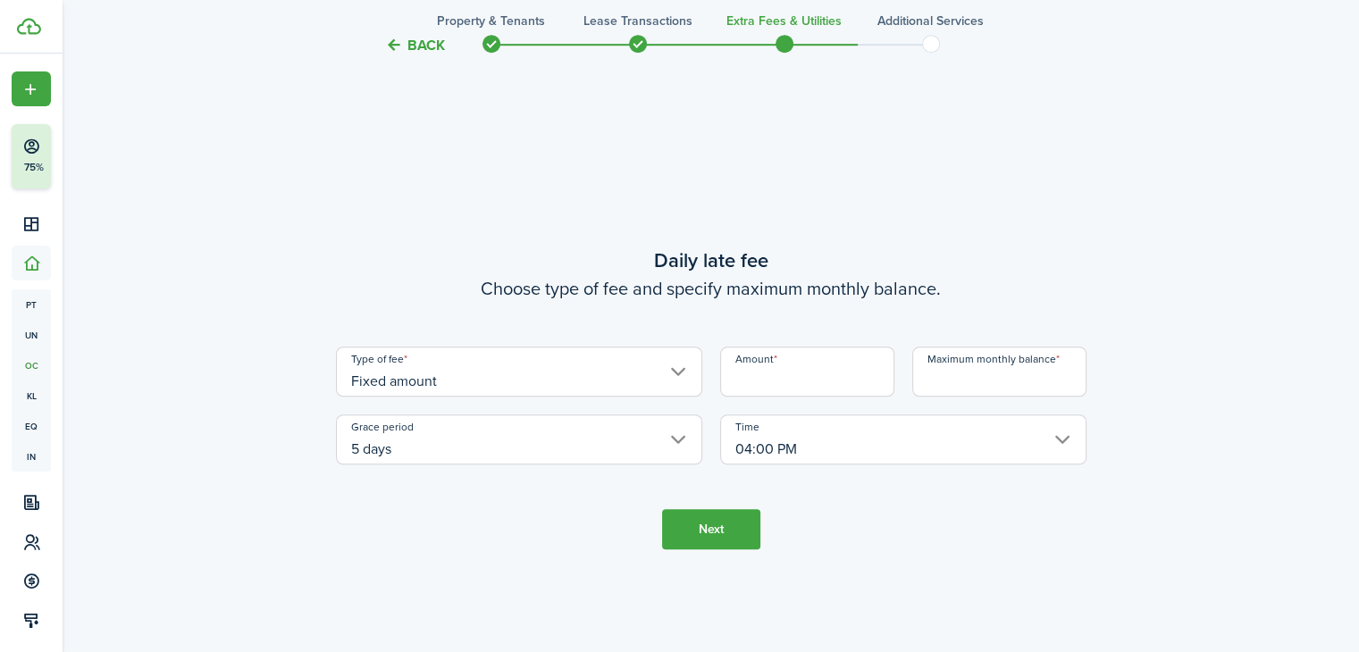
click at [842, 379] on input "Amount" at bounding box center [807, 372] width 174 height 50
type input "$50.00"
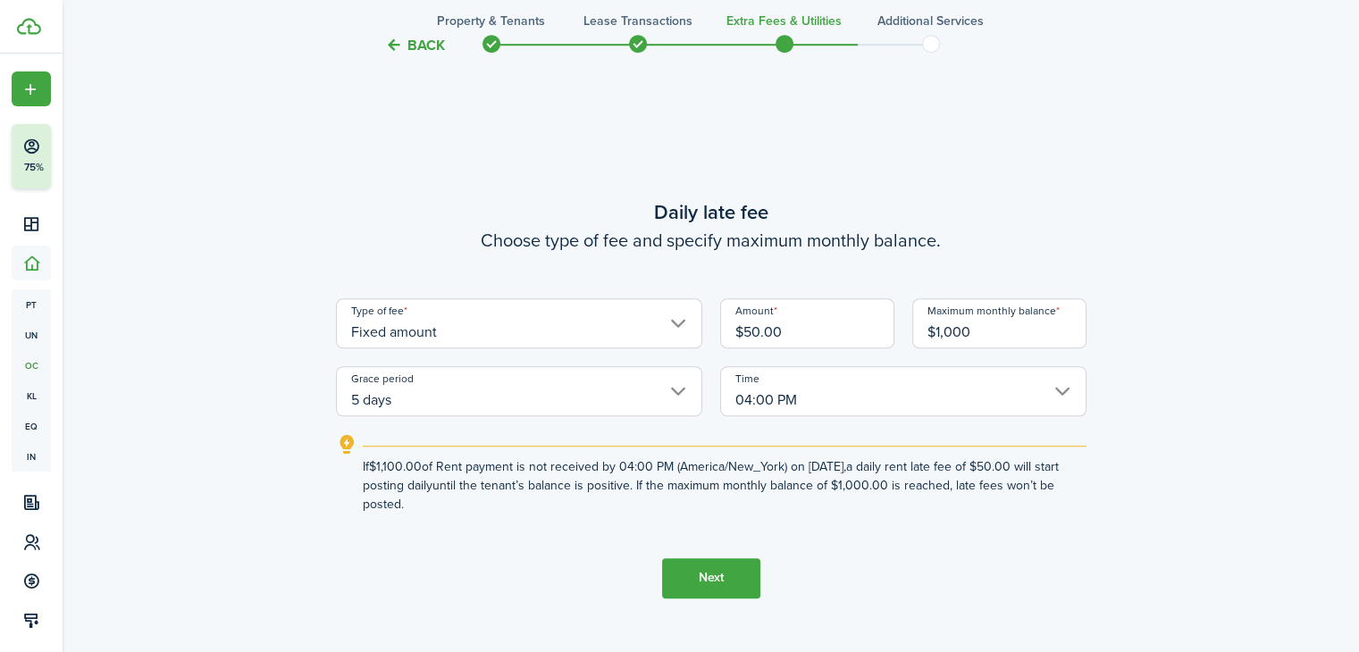
click at [653, 391] on input "5 days" at bounding box center [519, 391] width 366 height 50
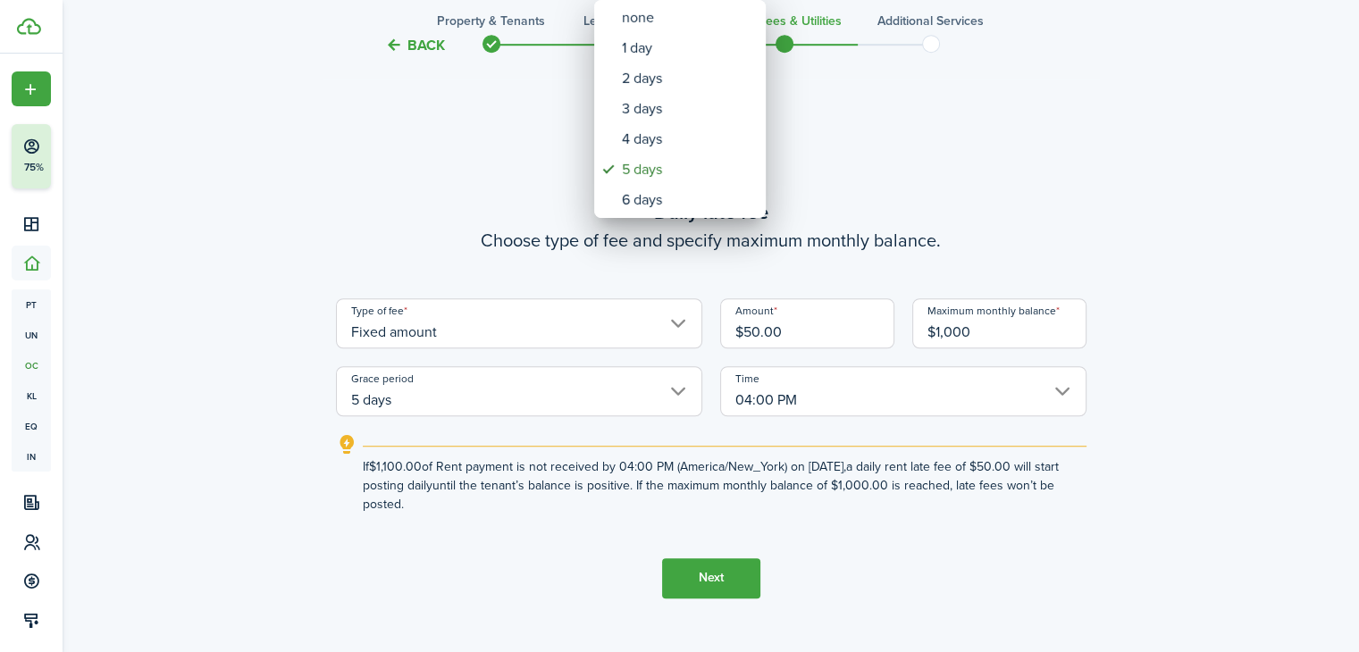
type input "$1,000.00"
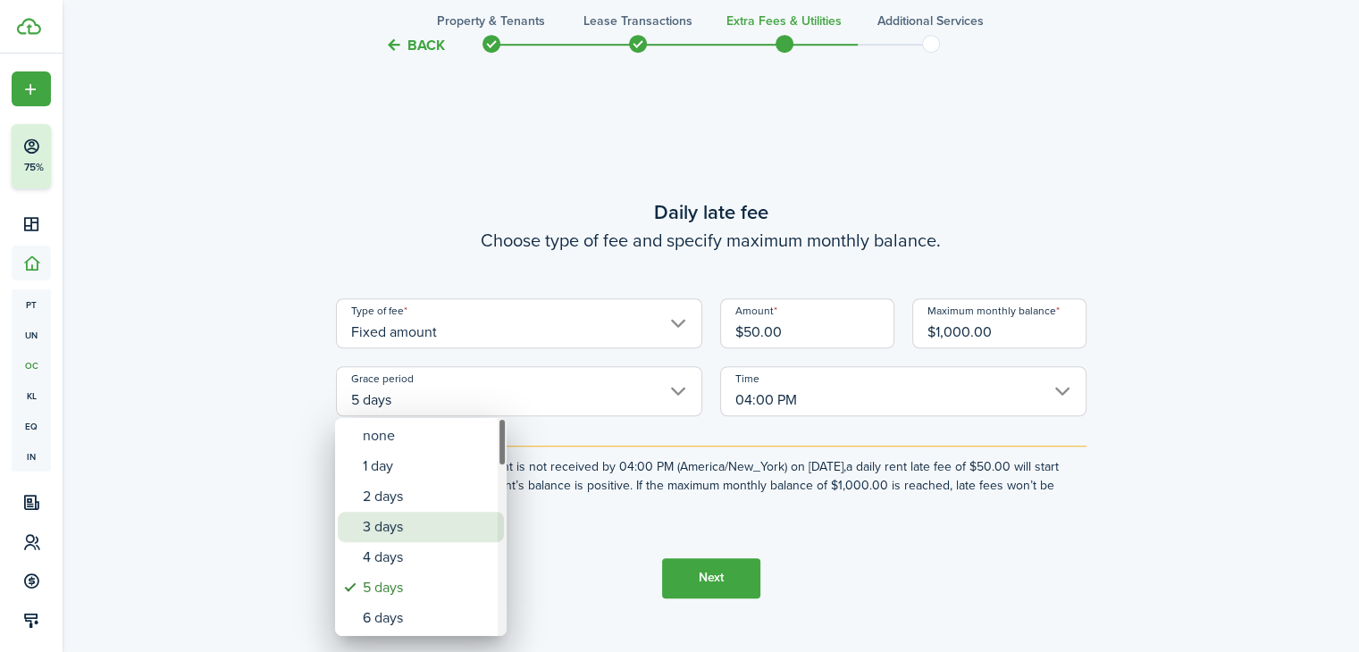
click at [413, 518] on div "3 days" at bounding box center [428, 527] width 130 height 30
type input "3 days"
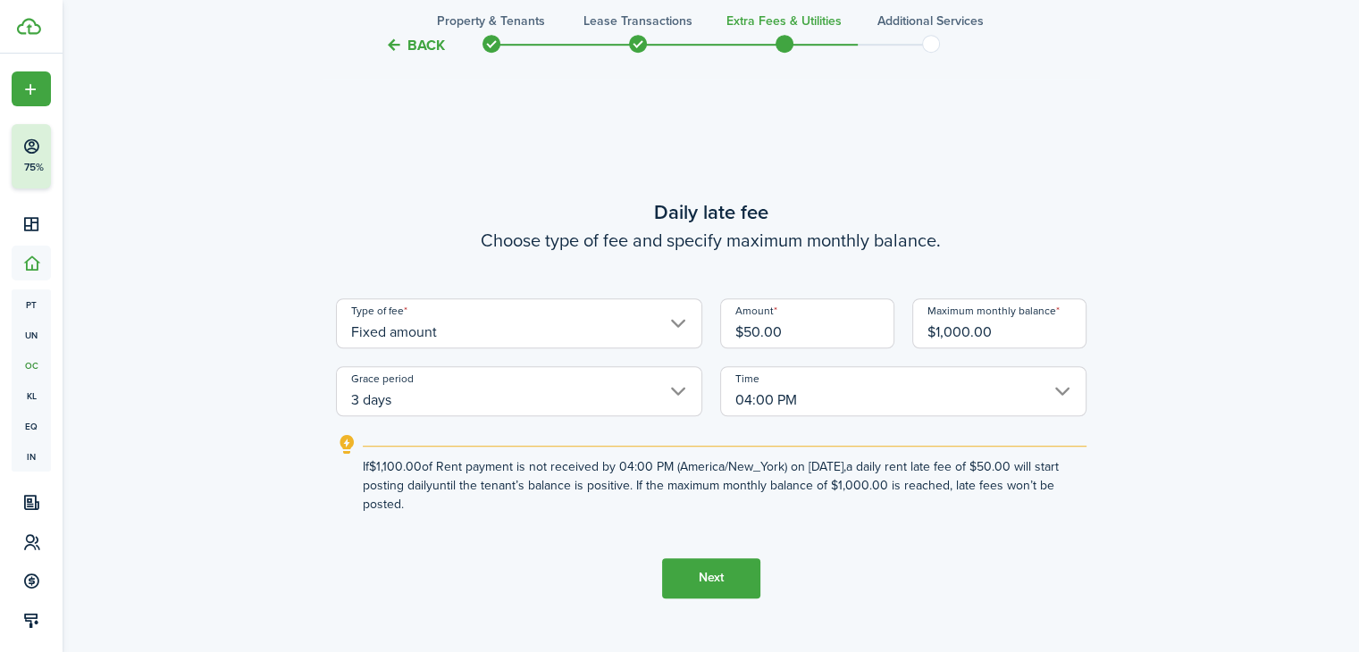
click at [741, 578] on button "Next" at bounding box center [711, 578] width 98 height 40
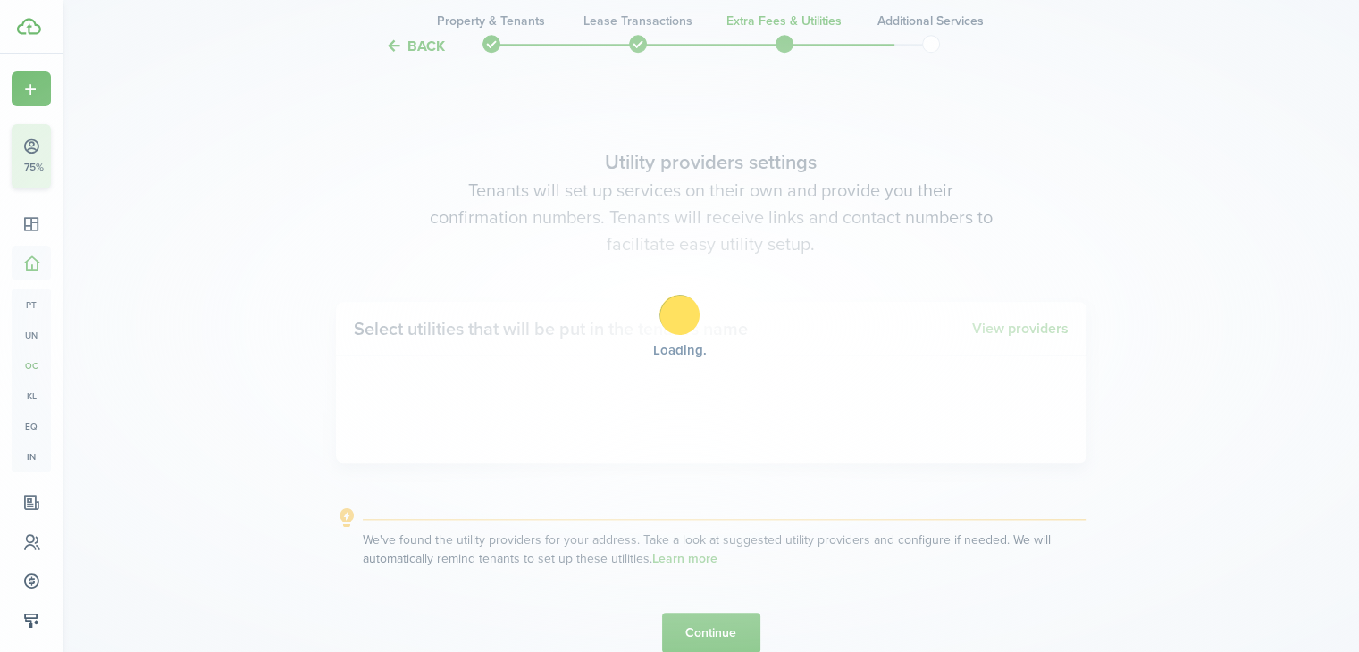
scroll to position [1836, 0]
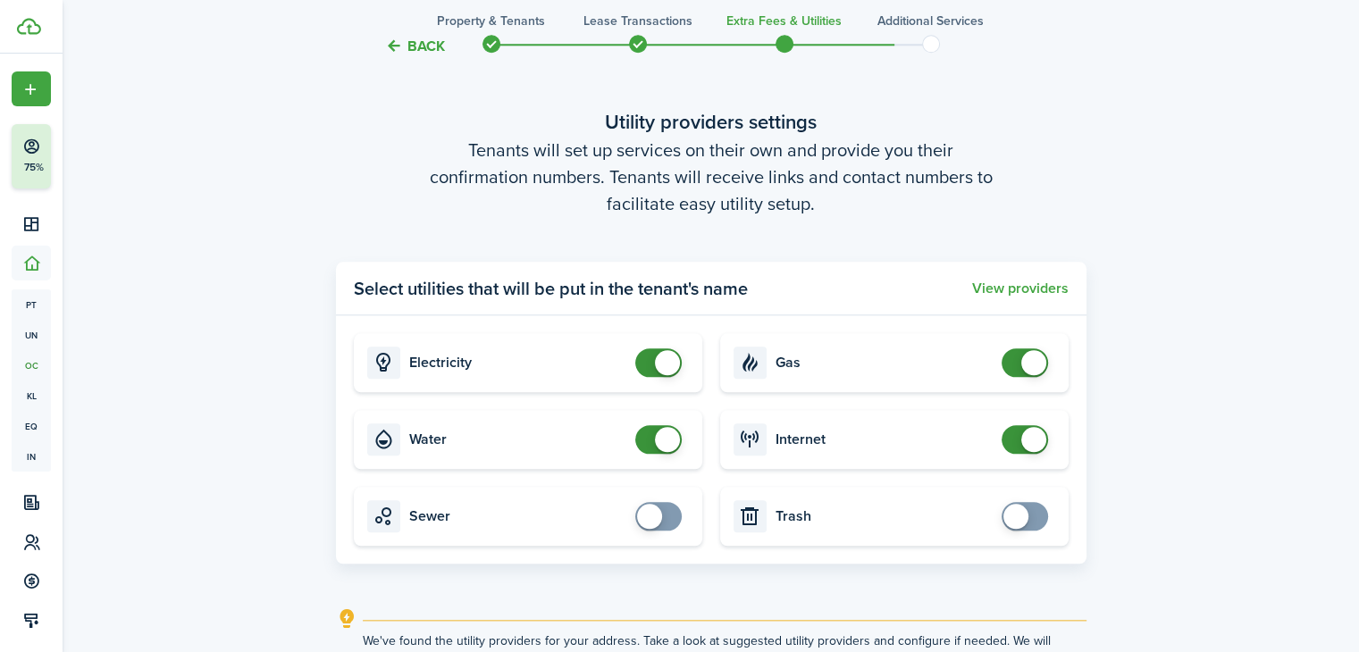
checkbox input "false"
click at [649, 372] on span at bounding box center [658, 362] width 18 height 29
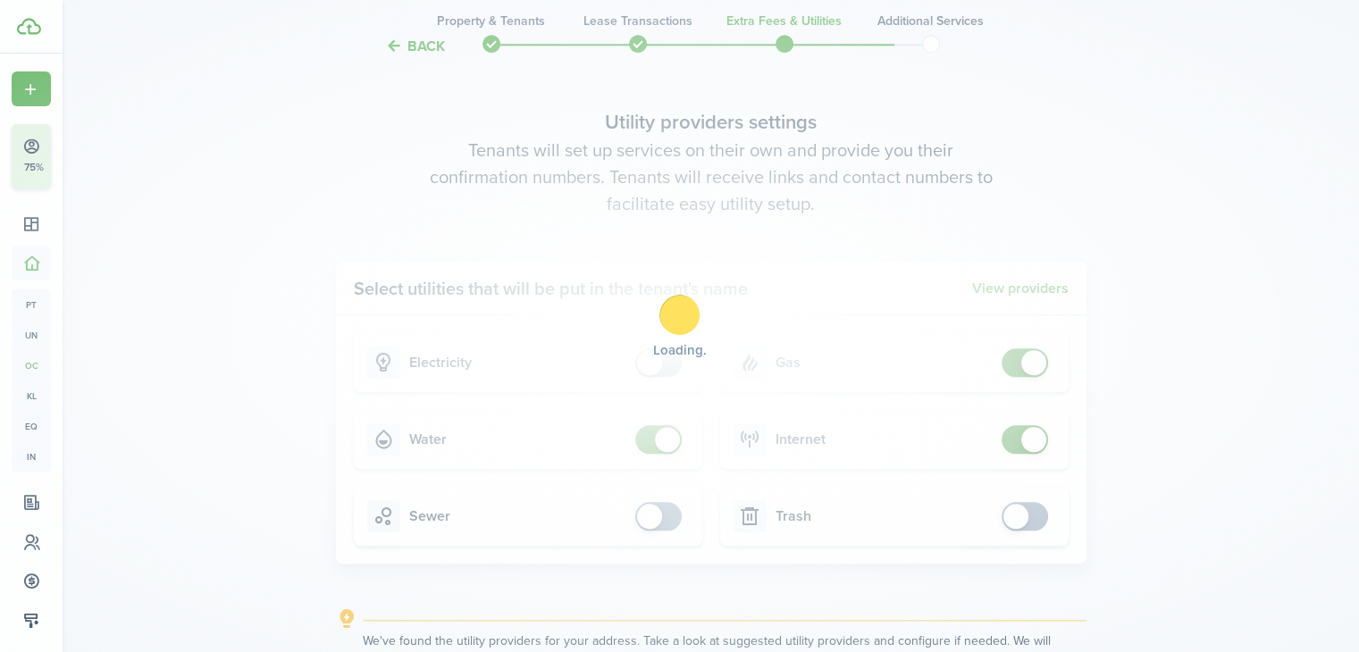
click at [643, 433] on div "Loading" at bounding box center [679, 326] width 1359 height 652
click at [648, 442] on div "Loading" at bounding box center [679, 326] width 1359 height 652
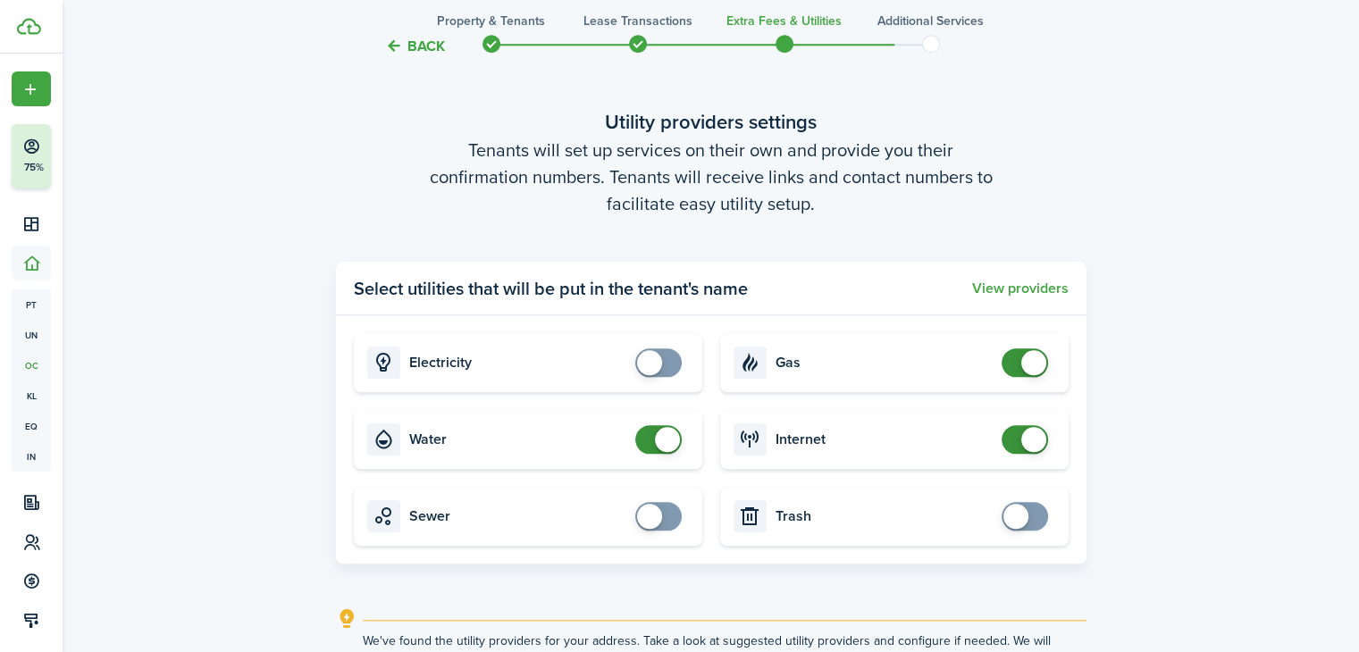
checkbox input "false"
click at [649, 442] on span at bounding box center [658, 439] width 18 height 29
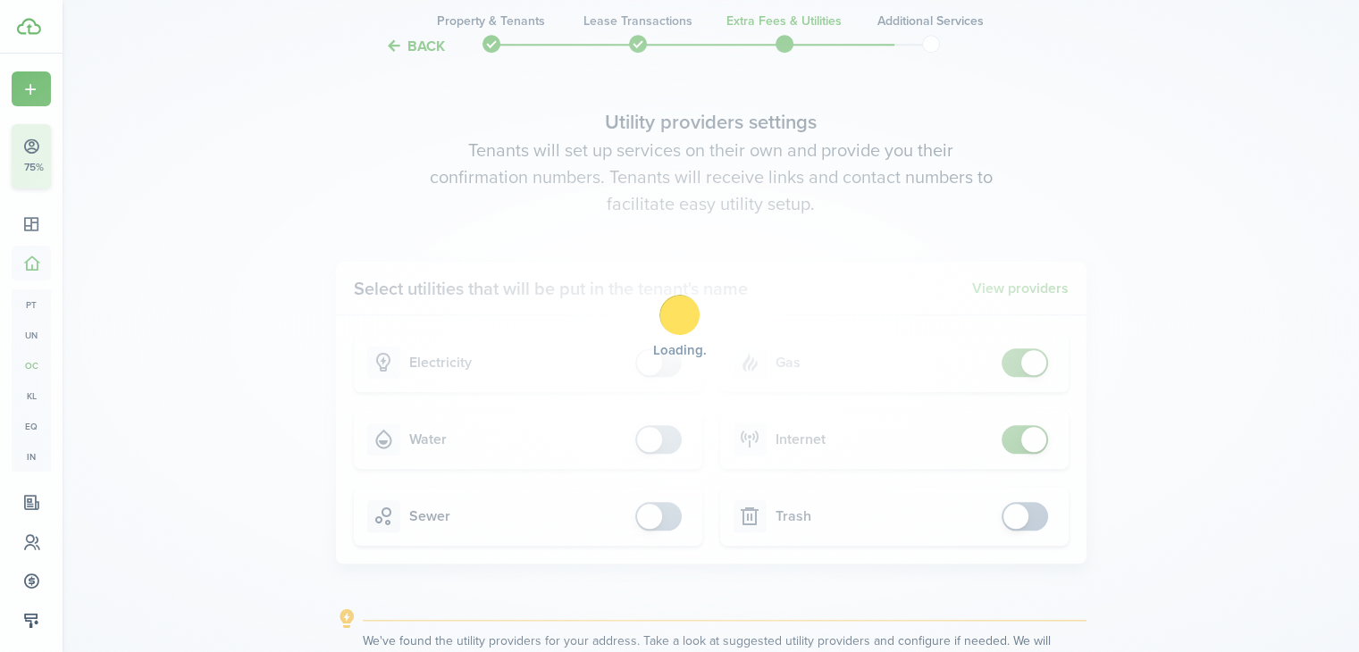
click at [1009, 362] on div "Loading" at bounding box center [679, 326] width 1359 height 652
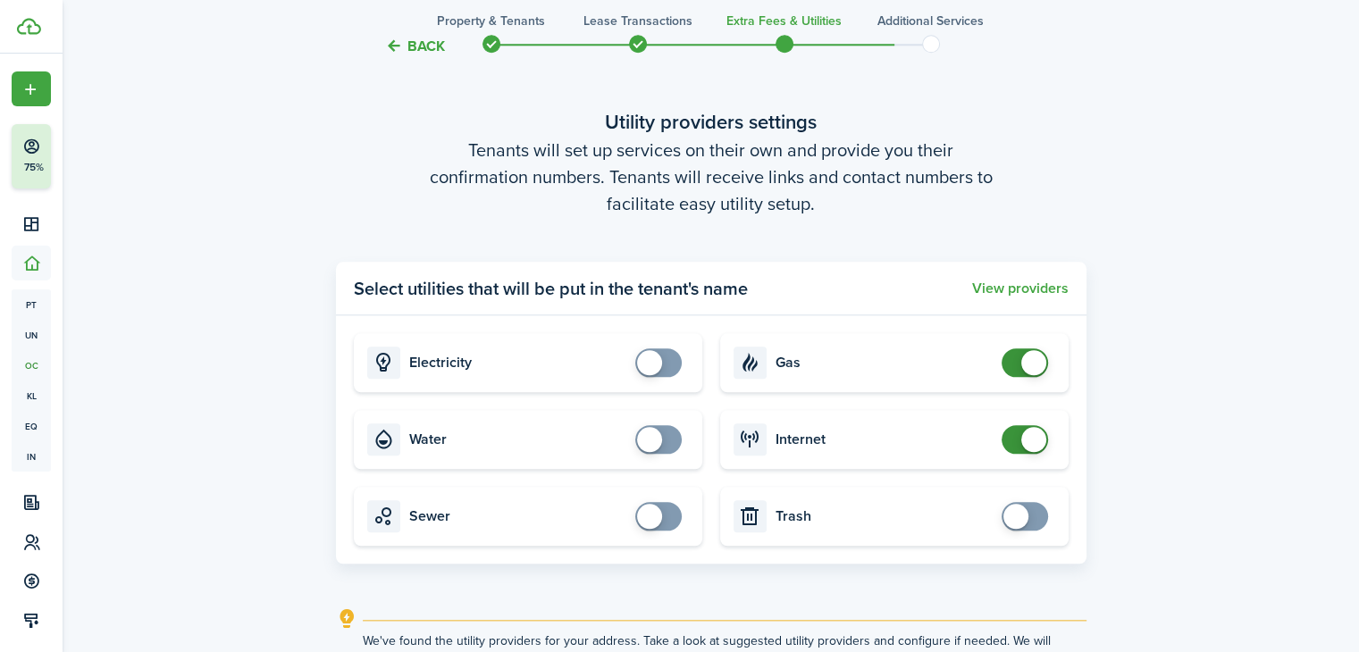
checkbox input "false"
click at [1016, 362] on span at bounding box center [1025, 362] width 18 height 29
checkbox input "false"
click at [1021, 438] on span at bounding box center [1033, 439] width 25 height 25
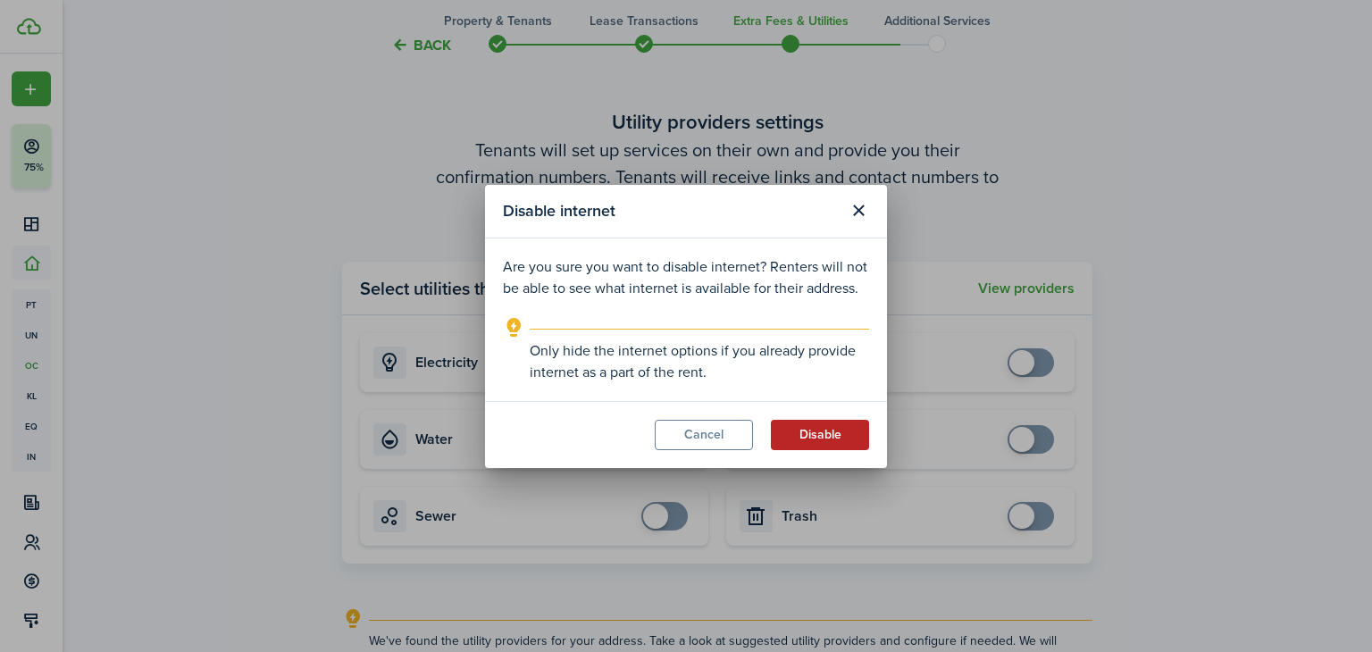
click at [821, 443] on button "Disable" at bounding box center [820, 435] width 98 height 30
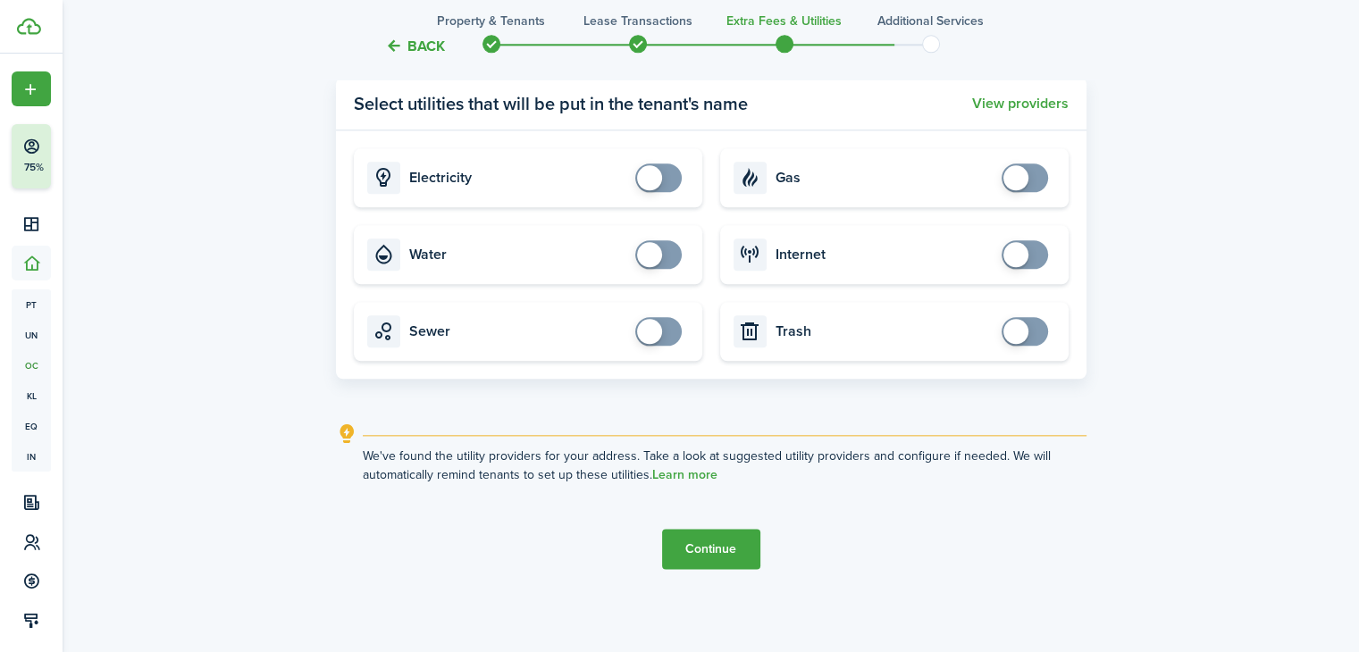
scroll to position [2022, 0]
click at [714, 538] on button "Continue" at bounding box center [711, 548] width 98 height 40
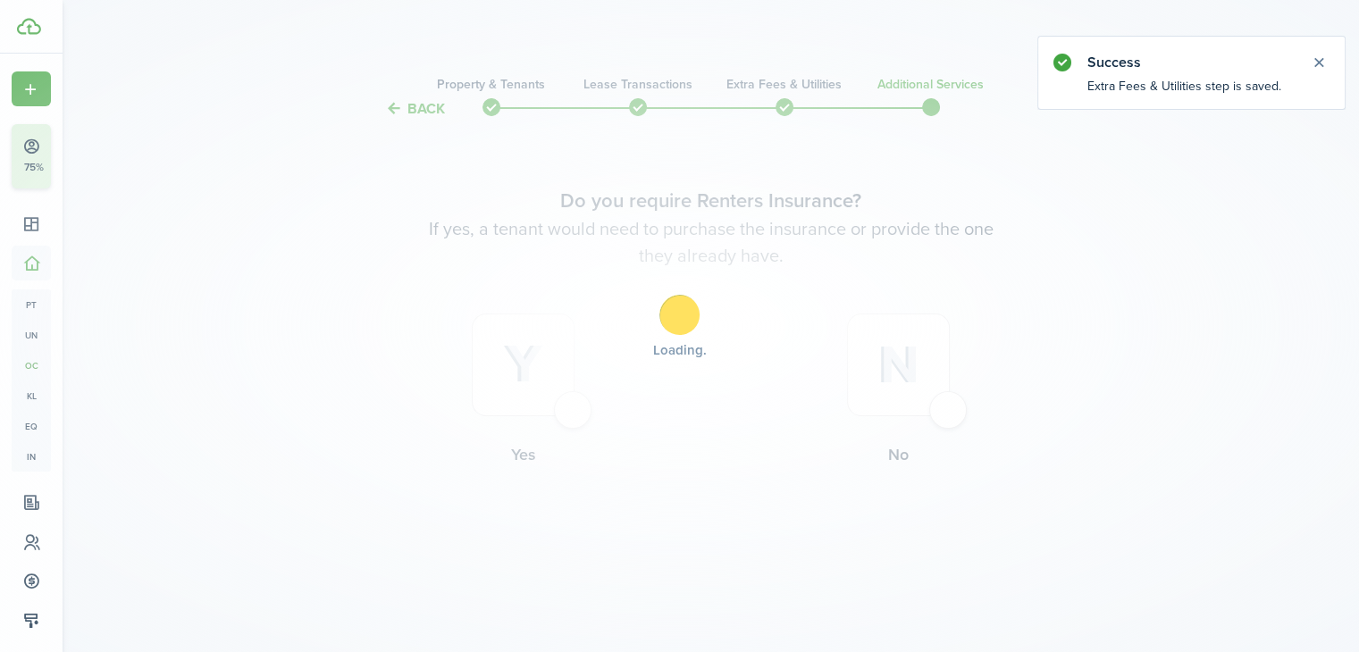
scroll to position [0, 0]
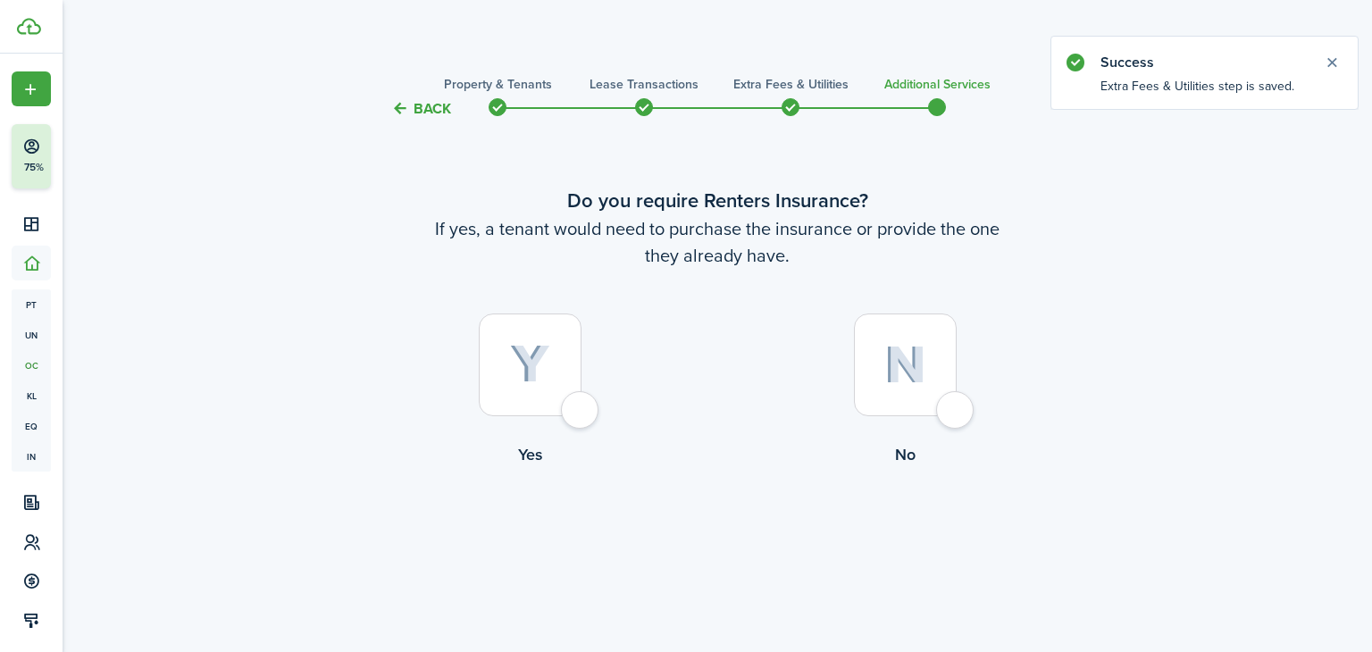
click at [922, 390] on div at bounding box center [905, 365] width 103 height 103
radio input "true"
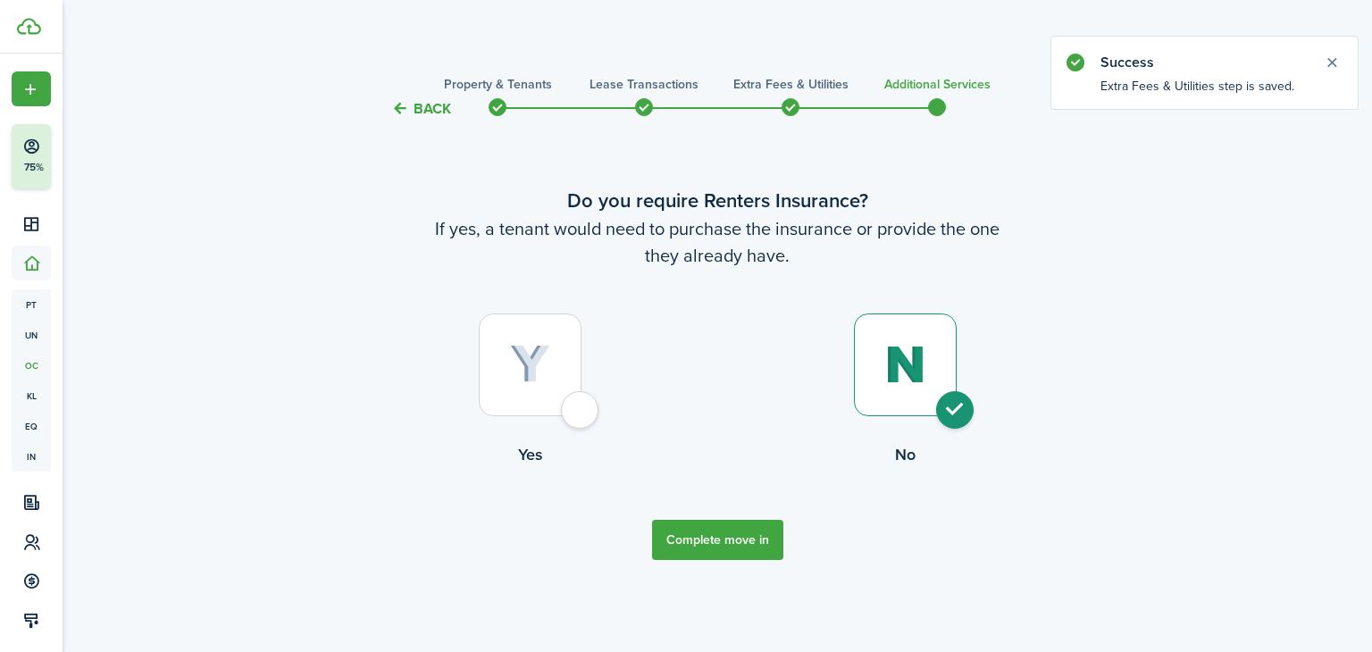
click at [738, 543] on button "Complete move in" at bounding box center [717, 540] width 131 height 40
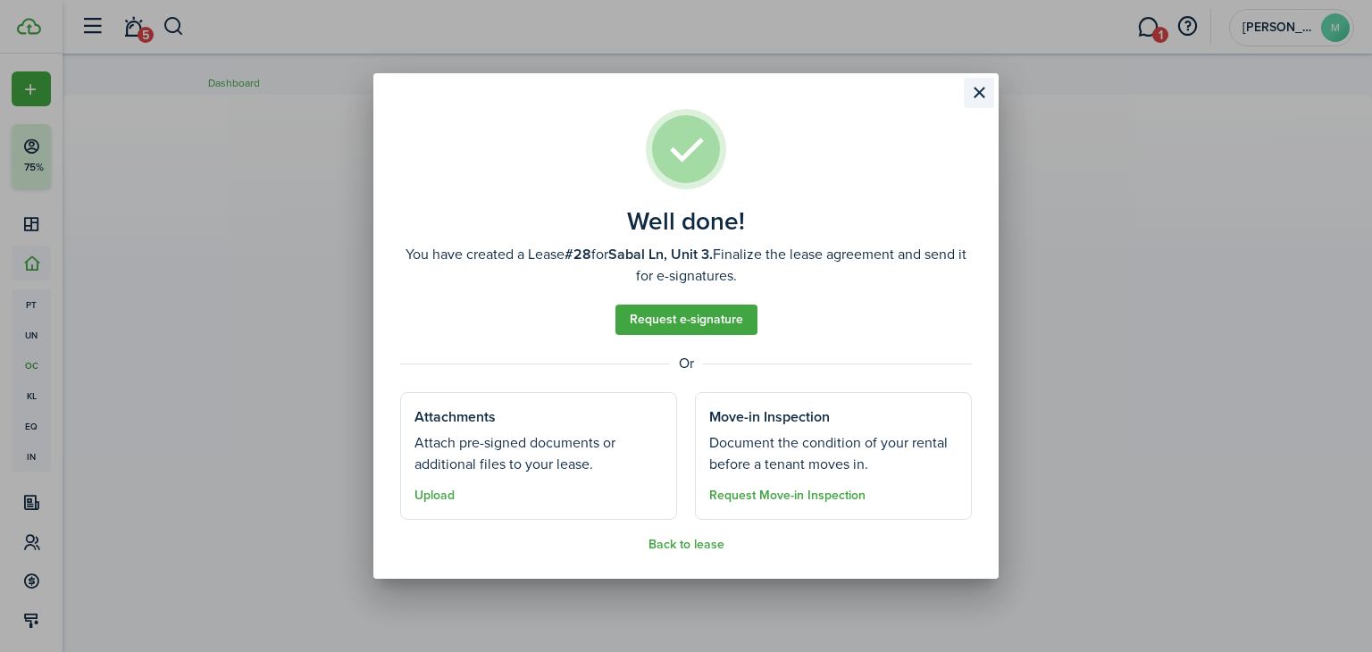
click at [983, 91] on button "Close modal" at bounding box center [979, 93] width 30 height 30
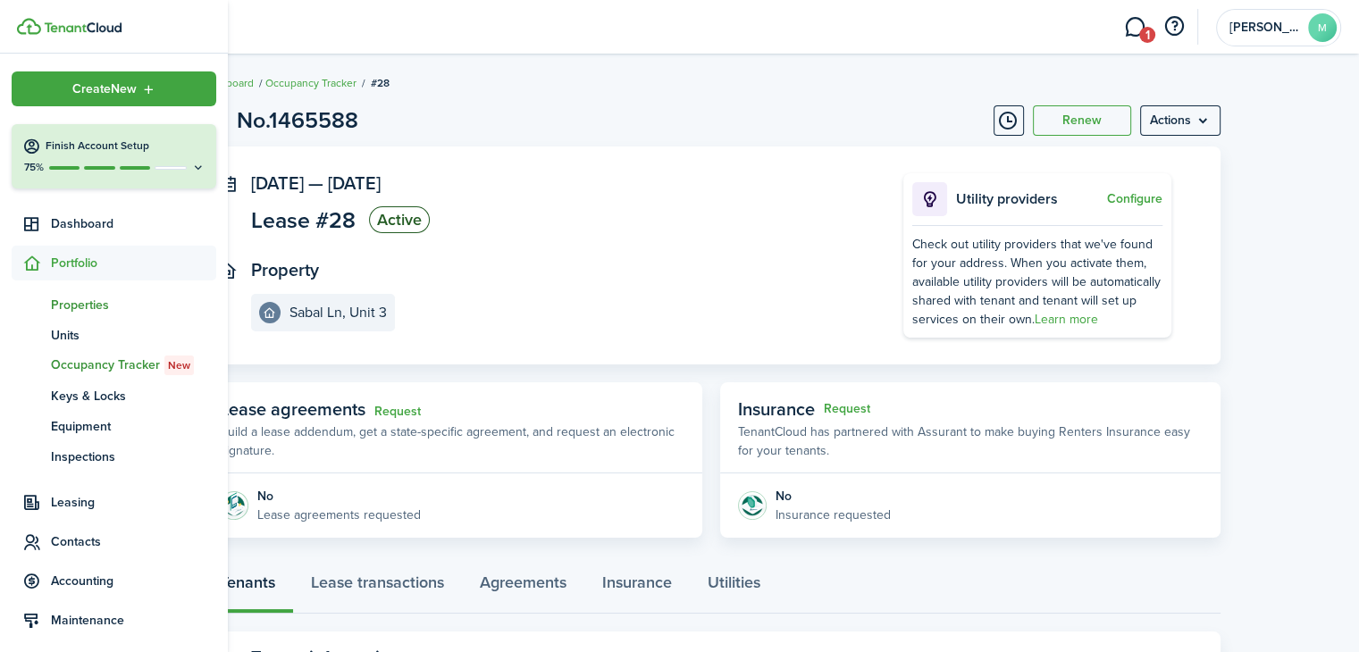
click at [86, 304] on span "Properties" at bounding box center [133, 305] width 165 height 19
